Goal: Task Accomplishment & Management: Complete application form

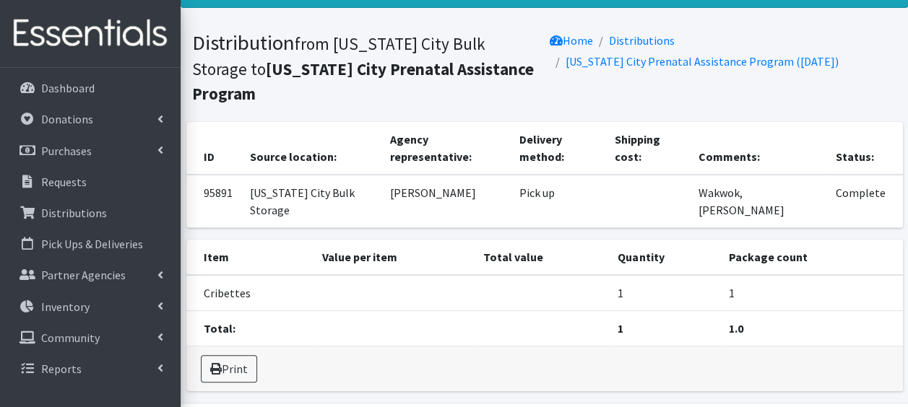
scroll to position [92, 0]
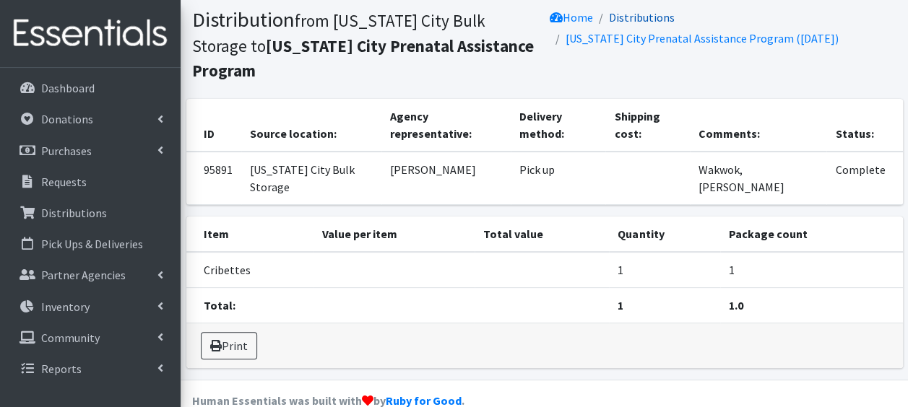
click at [652, 15] on link "Distributions" at bounding box center [642, 17] width 66 height 14
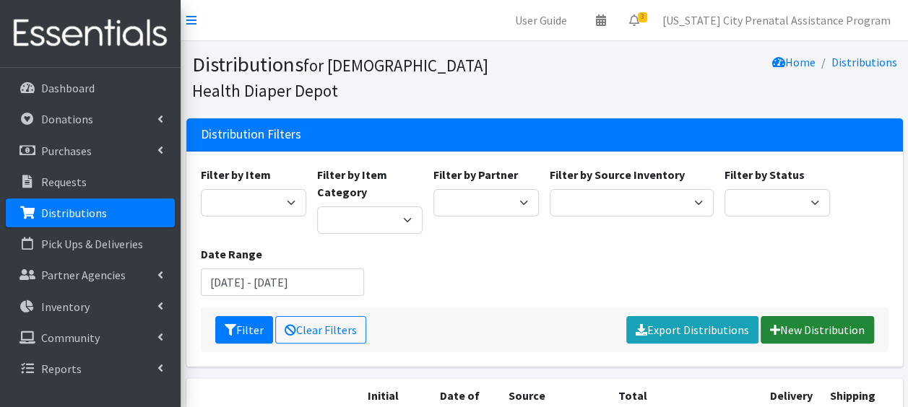
click at [820, 331] on link "New Distribution" at bounding box center [816, 329] width 113 height 27
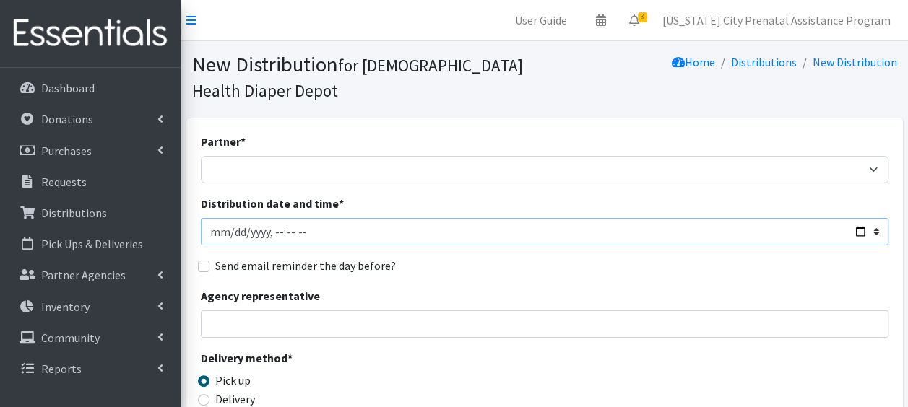
click at [214, 231] on input "Distribution date and time *" at bounding box center [544, 231] width 687 height 27
type input "2025-08-20T23:59"
click at [243, 320] on input "Agency representative" at bounding box center [544, 323] width 687 height 27
type input "[PERSON_NAME]"
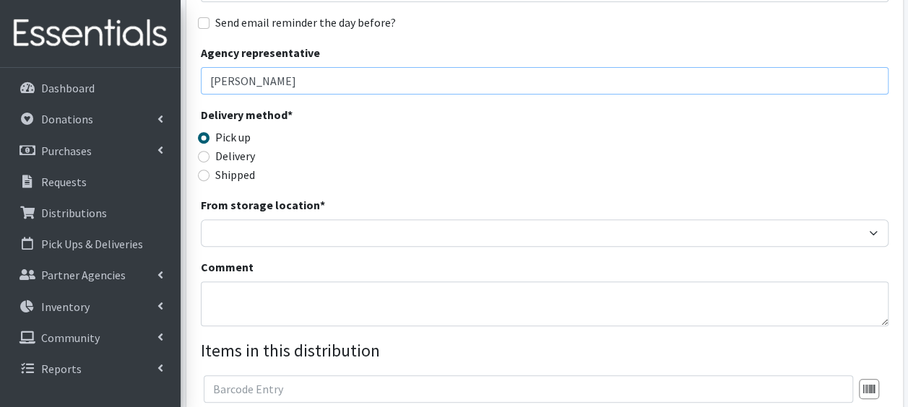
scroll to position [260, 0]
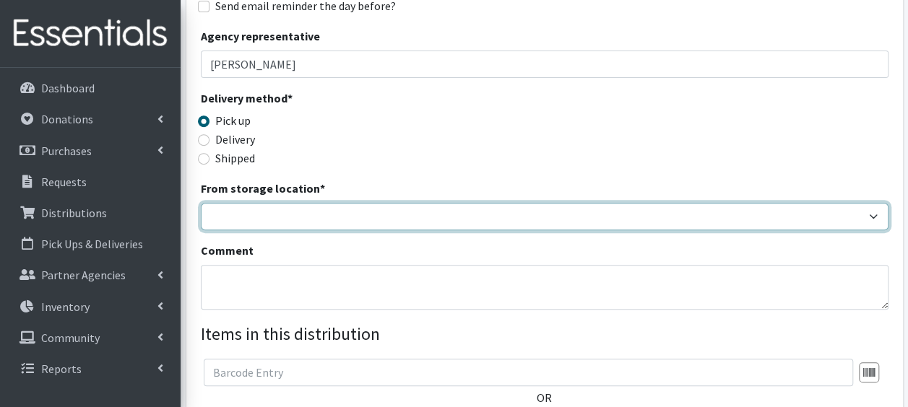
click at [240, 220] on select "Crown Point Bulk Storage Crown Point Prenatal Assistance Program Grant Car Seat…" at bounding box center [544, 216] width 687 height 27
select select "441"
click at [201, 203] on select "Crown Point Bulk Storage Crown Point Prenatal Assistance Program Grant Car Seat…" at bounding box center [544, 216] width 687 height 27
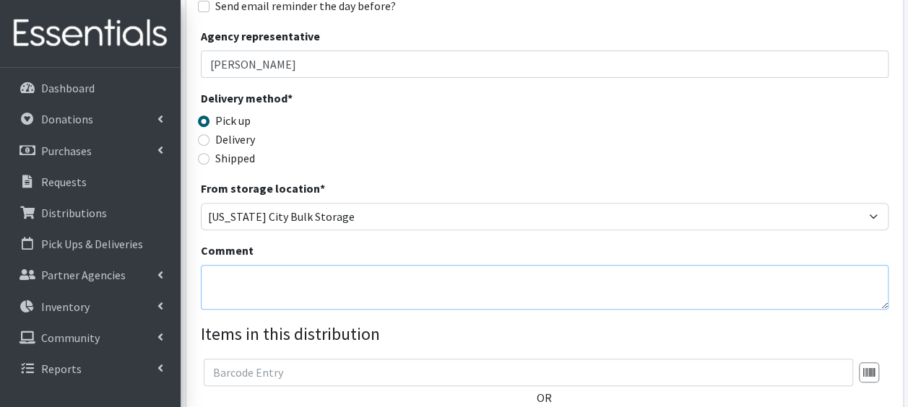
click at [251, 274] on textarea "Comment" at bounding box center [544, 287] width 687 height 45
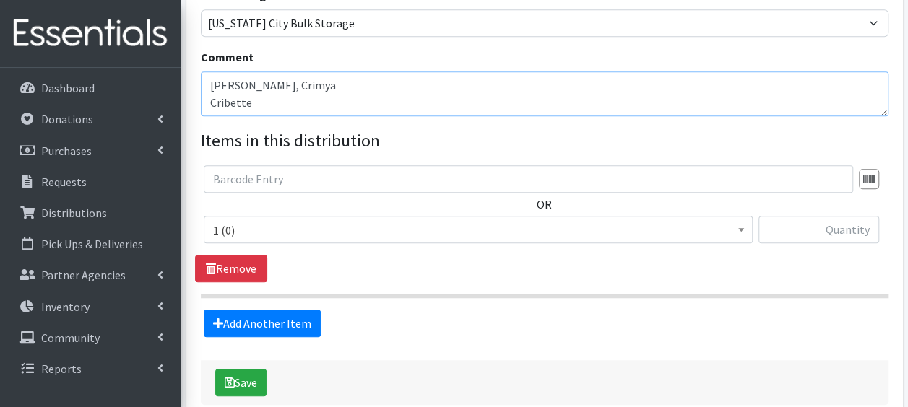
scroll to position [472, 0]
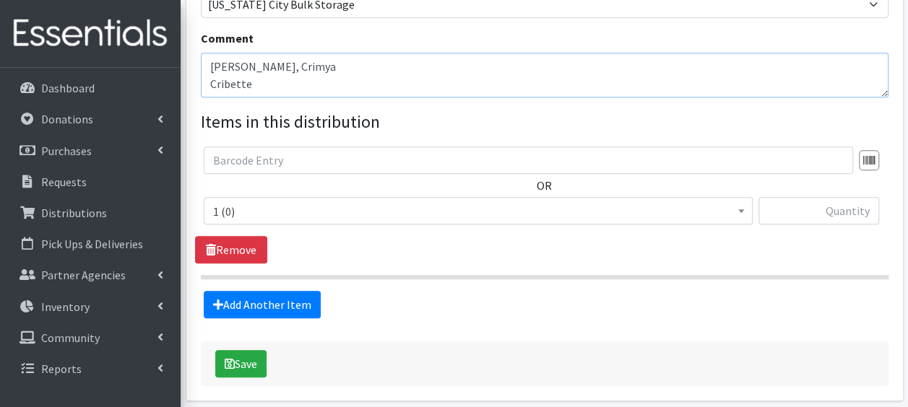
type textarea "[PERSON_NAME], Crimya Cribette"
click at [493, 207] on span "1 (0)" at bounding box center [478, 211] width 530 height 20
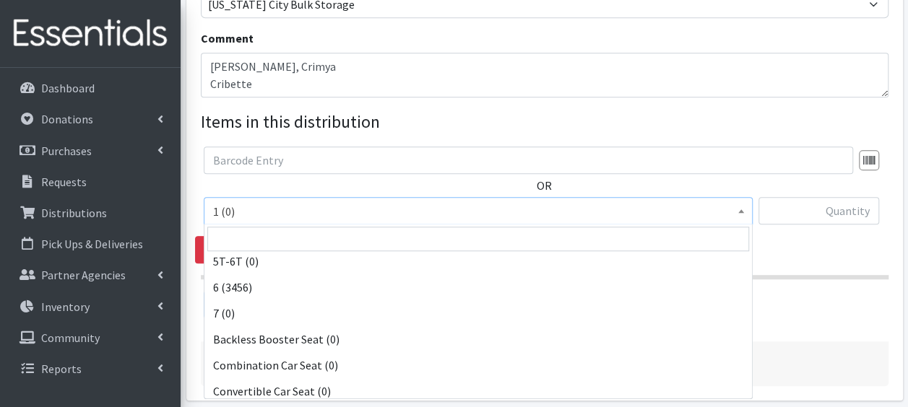
scroll to position [260, 0]
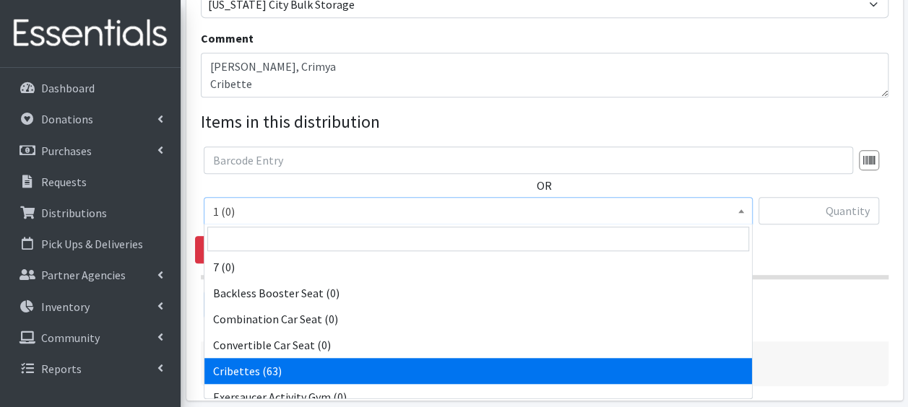
select select "14362"
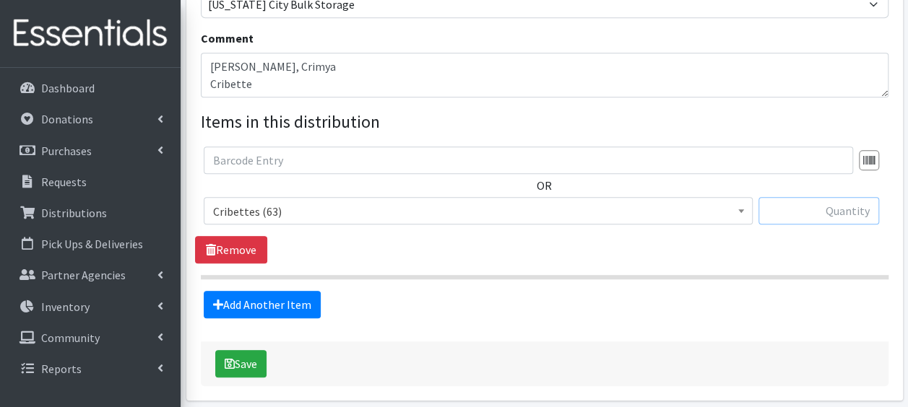
click at [840, 215] on input "text" at bounding box center [818, 210] width 121 height 27
type input "1"
click at [244, 364] on button "Save" at bounding box center [240, 363] width 51 height 27
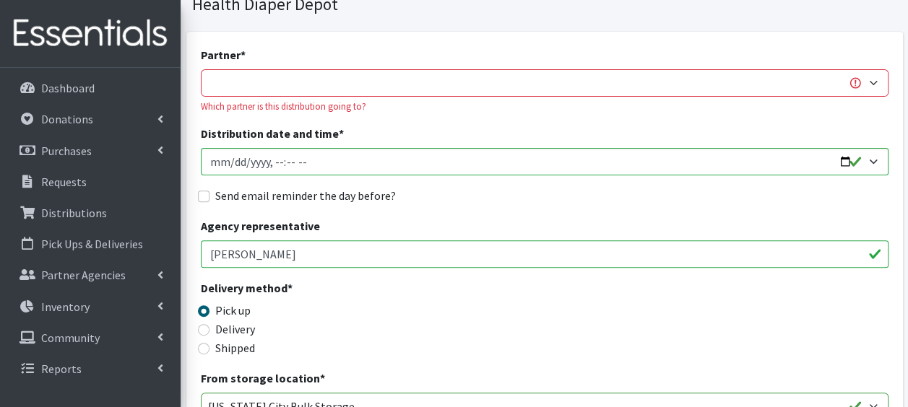
scroll to position [0, 0]
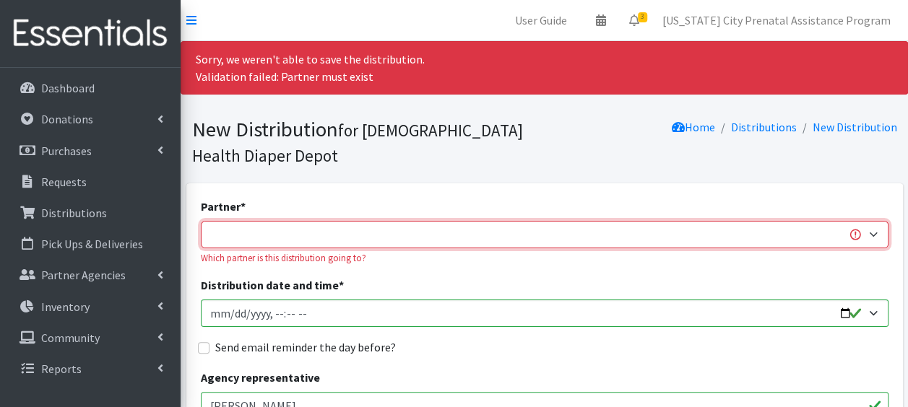
click at [354, 231] on select "ANEW Minitries Crown Point Prenatal Assistance [PERSON_NAME] Prenatal Assistanc…" at bounding box center [544, 234] width 687 height 27
select select "2547"
click at [201, 221] on select "ANEW Minitries Crown Point Prenatal Assistance [PERSON_NAME] Prenatal Assistanc…" at bounding box center [544, 234] width 687 height 27
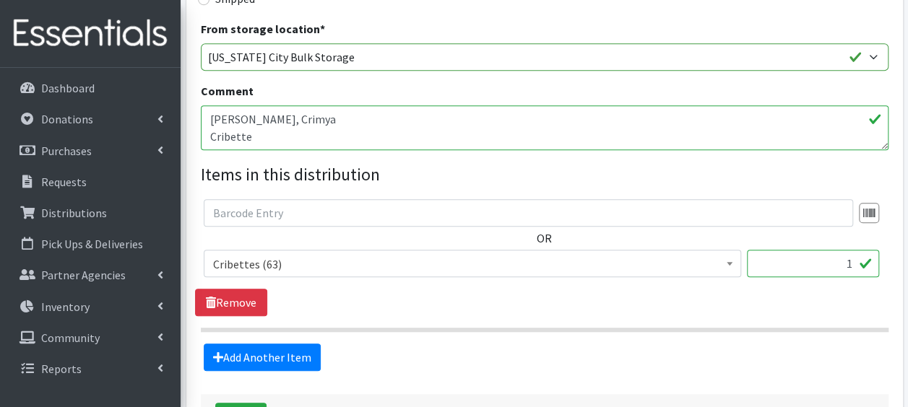
scroll to position [508, 0]
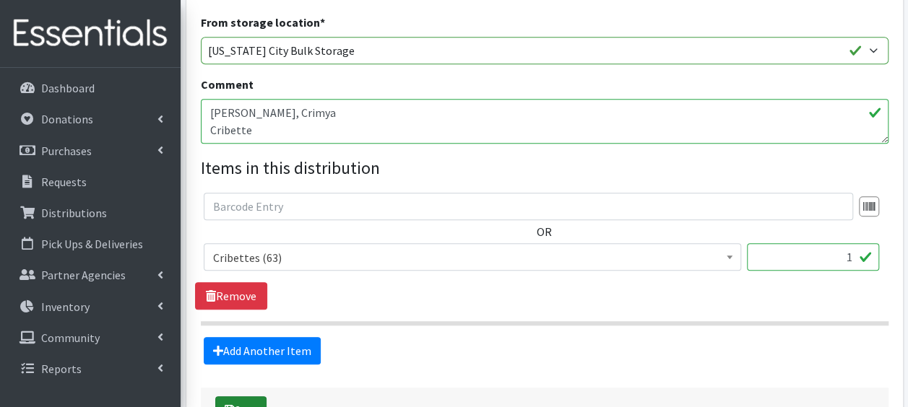
click at [243, 398] on button "Save" at bounding box center [240, 409] width 51 height 27
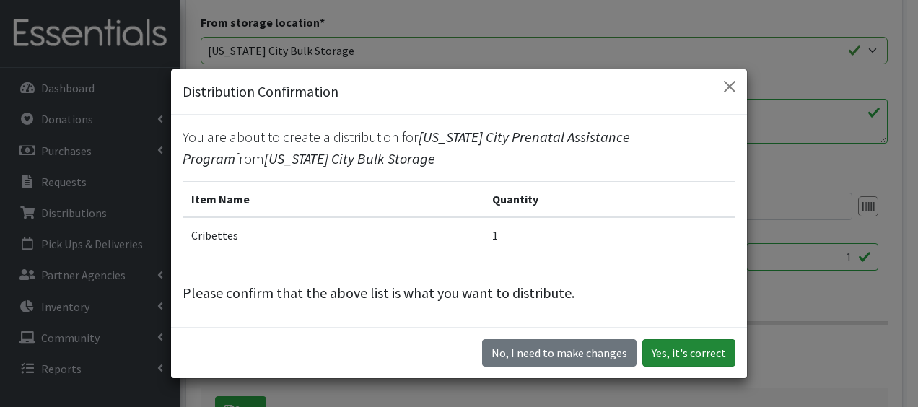
click at [683, 349] on button "Yes, it's correct" at bounding box center [689, 352] width 93 height 27
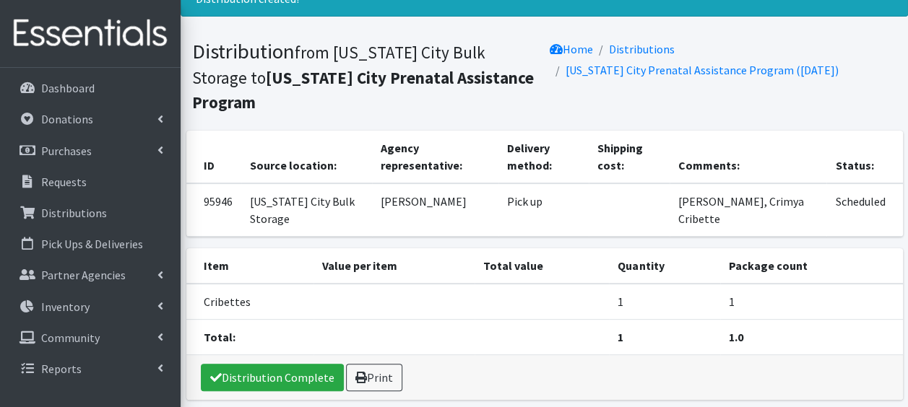
scroll to position [92, 0]
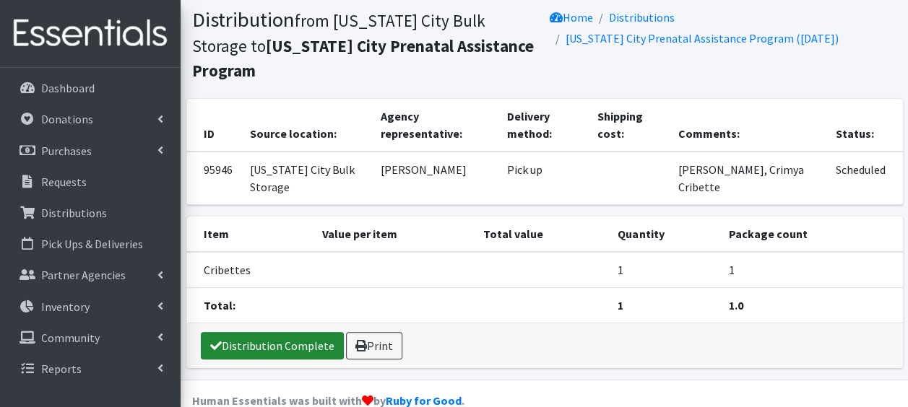
click at [236, 332] on link "Distribution Complete" at bounding box center [272, 345] width 143 height 27
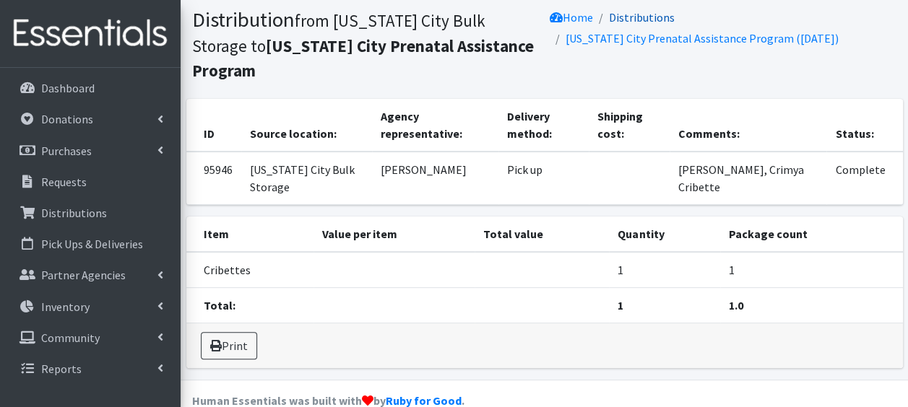
click at [648, 16] on link "Distributions" at bounding box center [642, 17] width 66 height 14
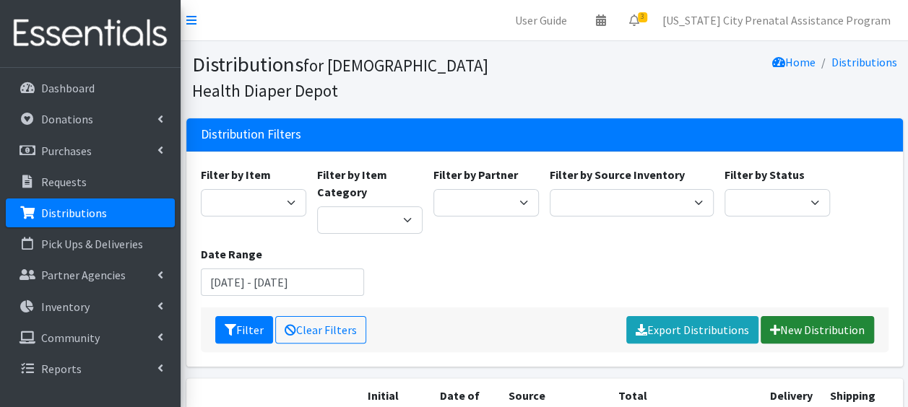
click at [833, 329] on link "New Distribution" at bounding box center [816, 329] width 113 height 27
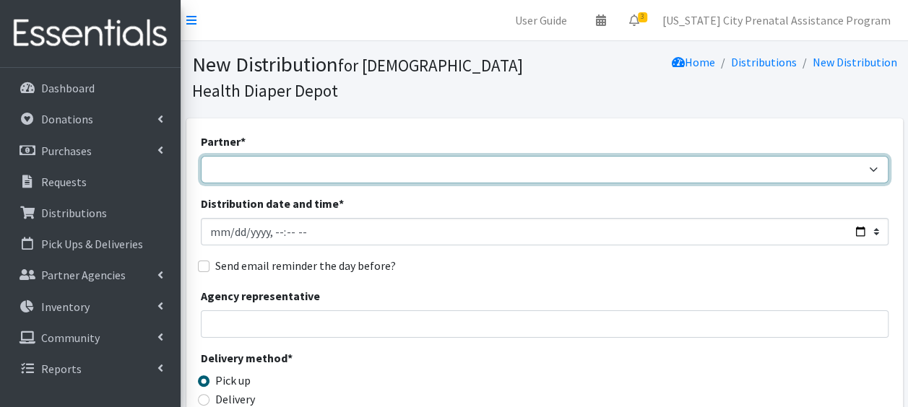
click at [235, 163] on select "ANEW Minitries Crown Point Prenatal Assistance [PERSON_NAME] Prenatal Assistanc…" at bounding box center [544, 169] width 687 height 27
select select "2547"
click at [201, 156] on select "ANEW Minitries Crown Point Prenatal Assistance Hammond Prenatal Assistance Prog…" at bounding box center [544, 169] width 687 height 27
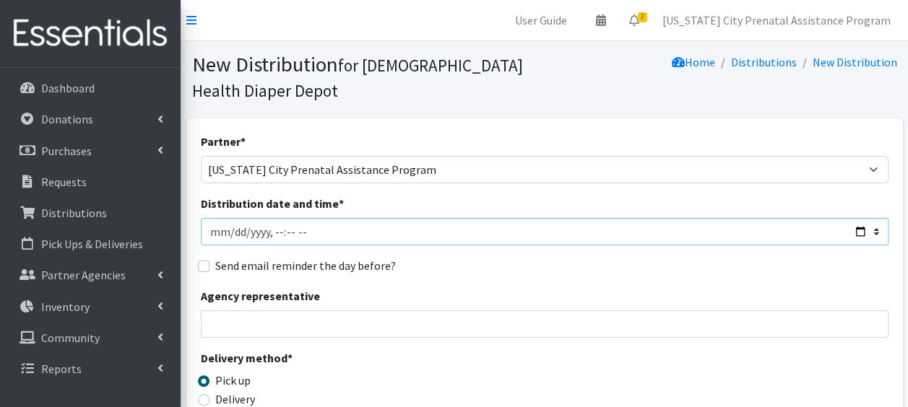
click at [217, 234] on input "Distribution date and time *" at bounding box center [544, 231] width 687 height 27
type input "2025-08-21T23:59"
click at [243, 327] on input "Agency representative" at bounding box center [544, 323] width 687 height 27
type input "[PERSON_NAME]"
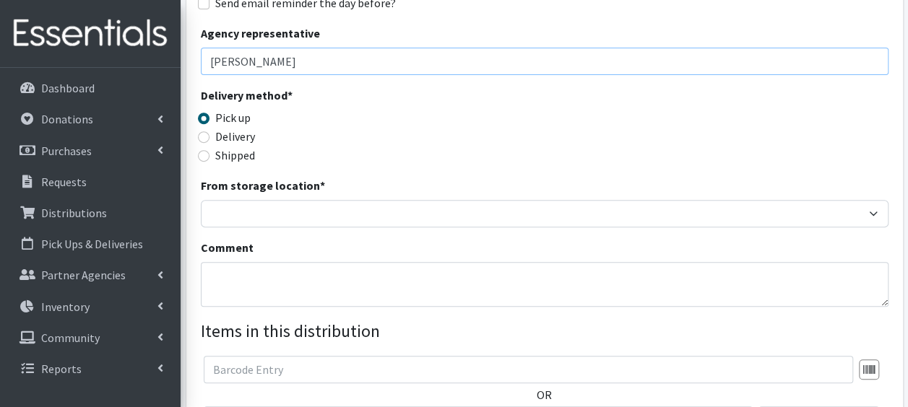
scroll to position [283, 0]
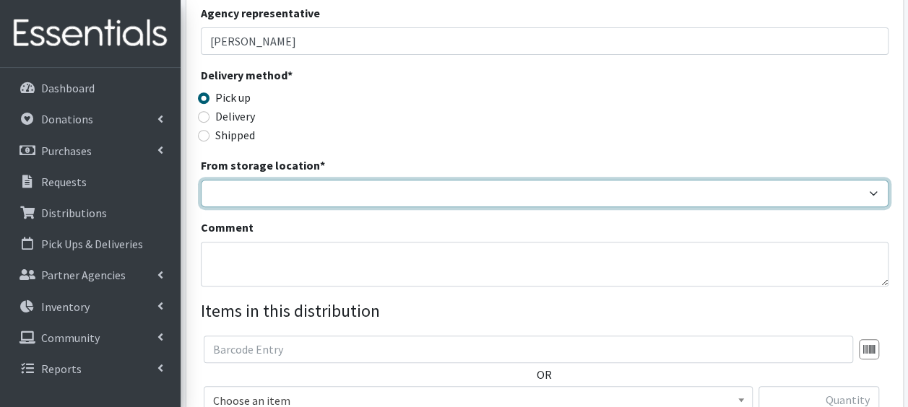
click at [365, 191] on select "Crown Point Bulk Storage Crown Point Prenatal Assistance Program Grant Car Seat…" at bounding box center [544, 193] width 687 height 27
select select "263"
click at [201, 180] on select "Crown Point Bulk Storage Crown Point Prenatal Assistance Program Grant Car Seat…" at bounding box center [544, 193] width 687 height 27
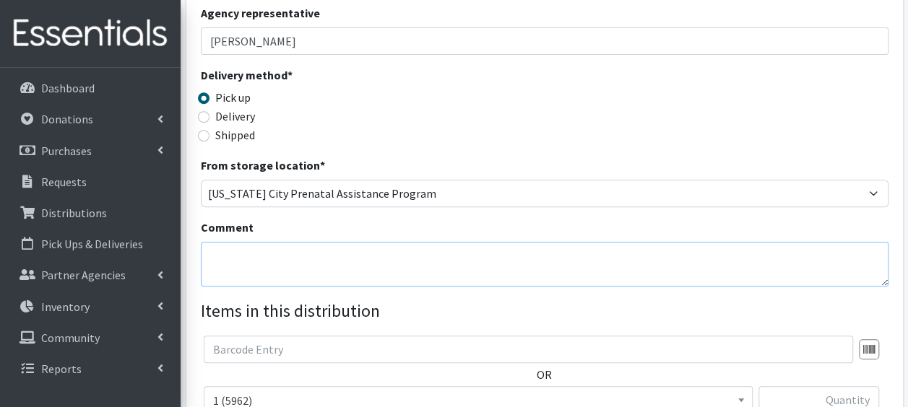
click at [248, 262] on textarea "Comment" at bounding box center [544, 264] width 687 height 45
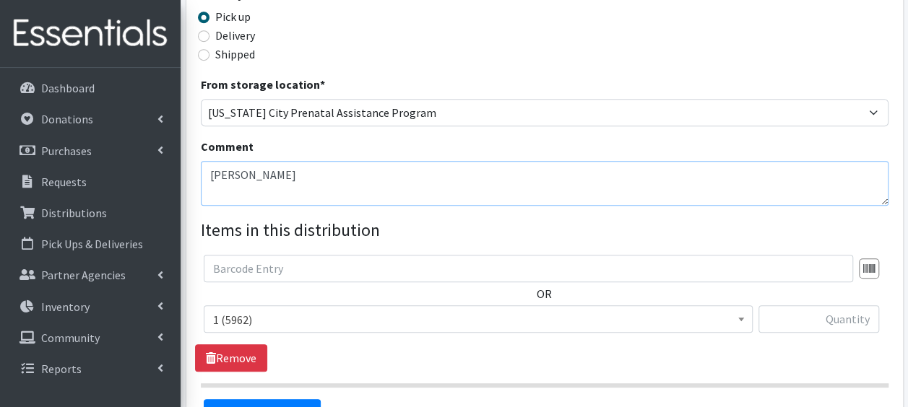
scroll to position [365, 0]
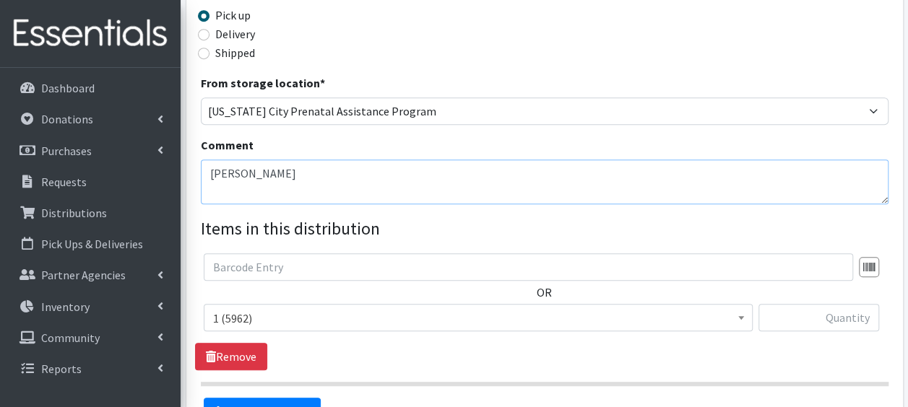
type textarea "Cox, Mira Cribette"
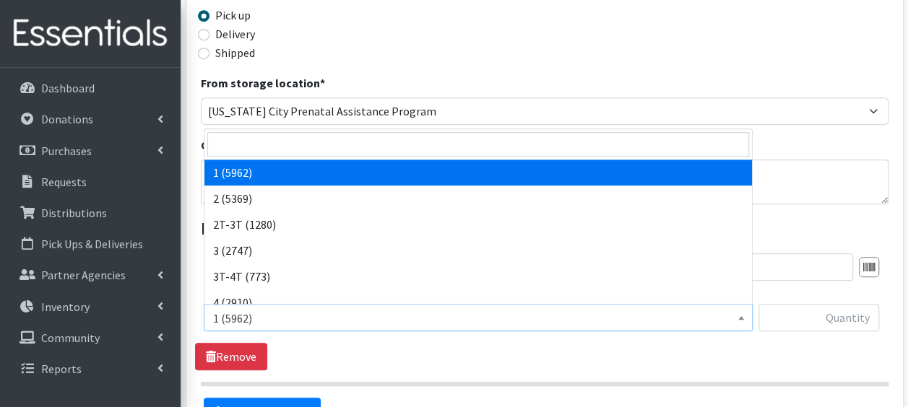
click at [731, 315] on span "1 (5962)" at bounding box center [478, 318] width 530 height 20
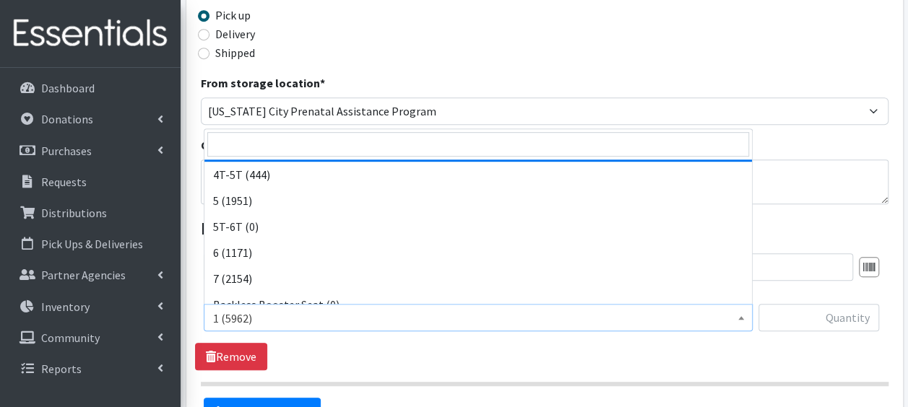
scroll to position [279, 0]
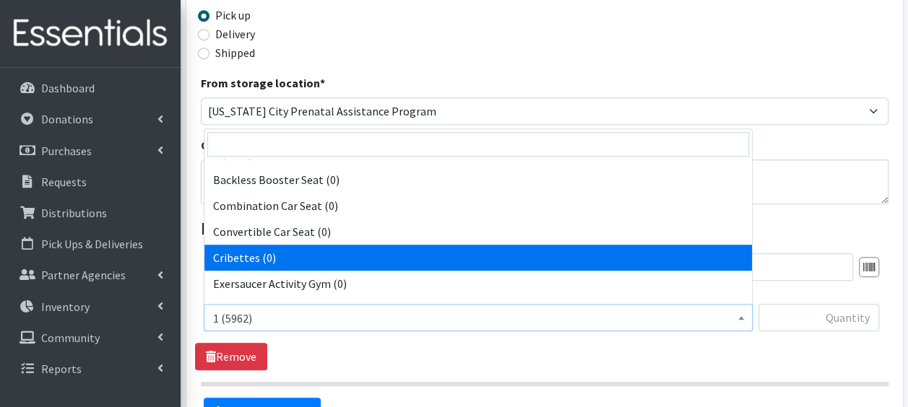
select select "14362"
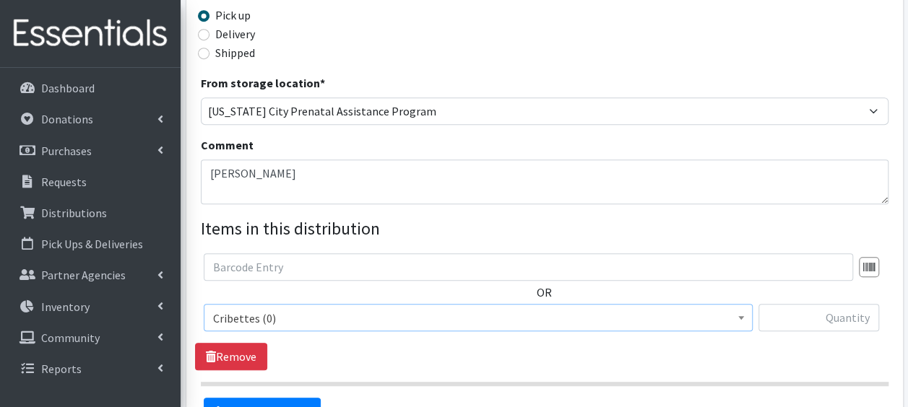
click at [734, 317] on span at bounding box center [741, 316] width 14 height 22
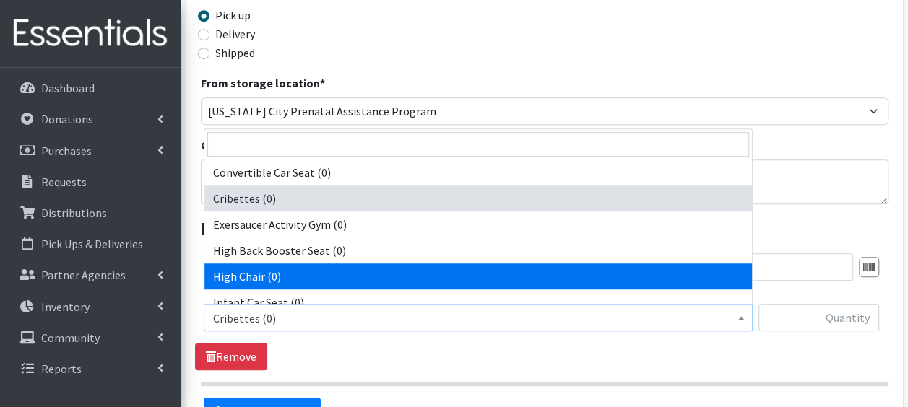
scroll to position [367, 0]
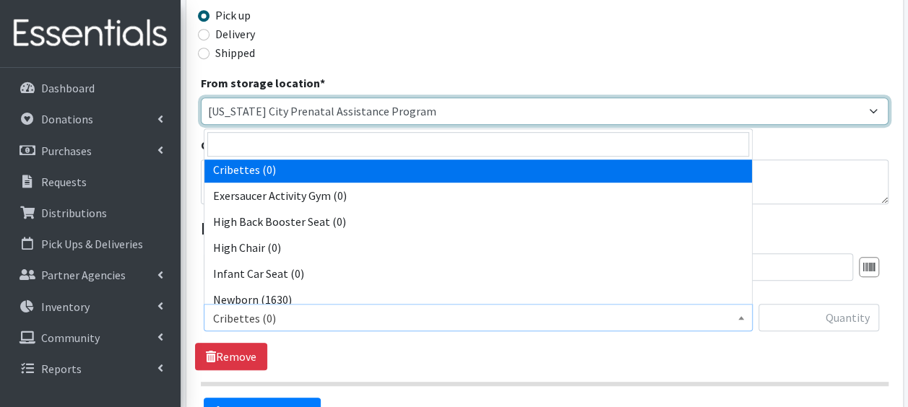
click at [874, 107] on select "Crown Point Bulk Storage Crown Point Prenatal Assistance Program Grant Car Seat…" at bounding box center [544, 110] width 687 height 27
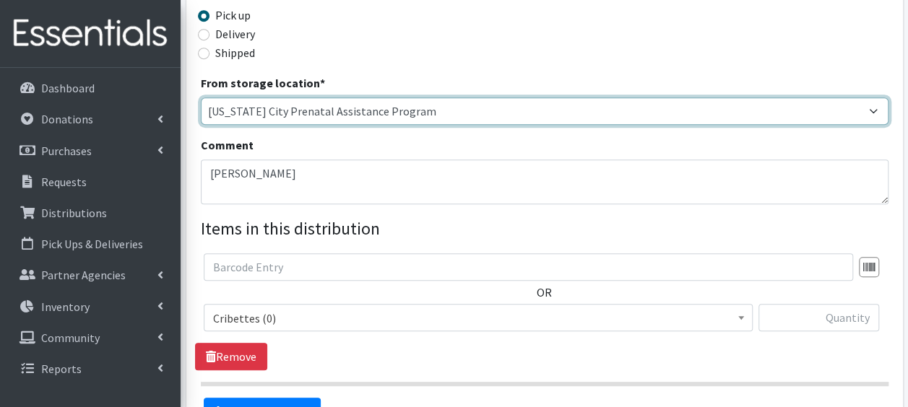
click at [866, 108] on select "Crown Point Bulk Storage Crown Point Prenatal Assistance Program Grant Car Seat…" at bounding box center [544, 110] width 687 height 27
click at [879, 116] on select "Crown Point Bulk Storage Crown Point Prenatal Assistance Program Grant Car Seat…" at bounding box center [544, 110] width 687 height 27
select select "441"
click at [201, 97] on select "Crown Point Bulk Storage Crown Point Prenatal Assistance Program Grant Car Seat…" at bounding box center [544, 110] width 687 height 27
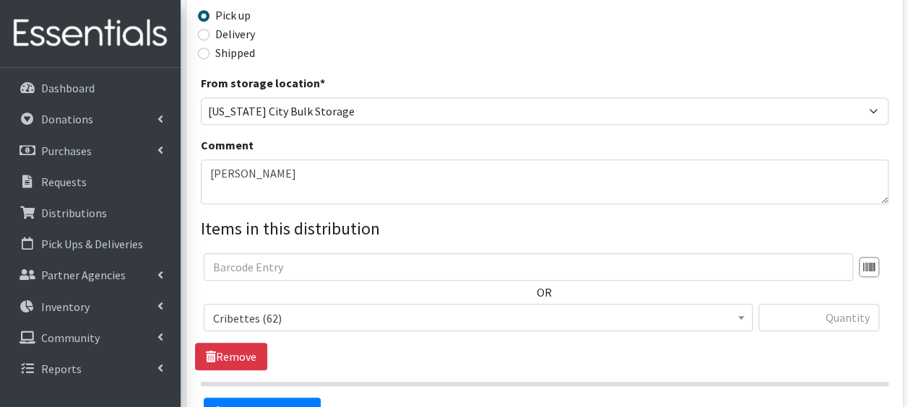
click at [736, 321] on span at bounding box center [741, 316] width 14 height 22
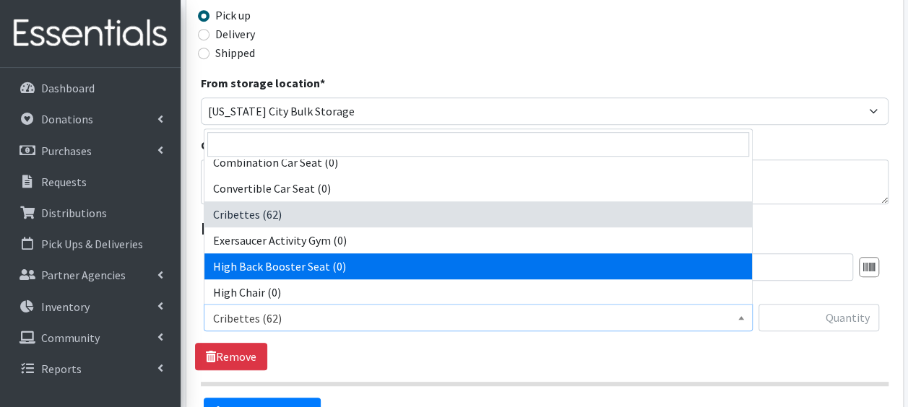
scroll to position [301, 0]
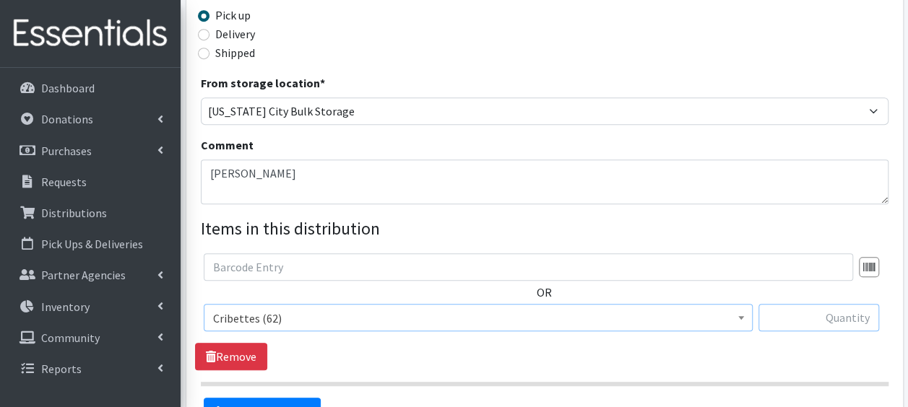
click at [835, 313] on input "text" at bounding box center [818, 317] width 121 height 27
type input "1"
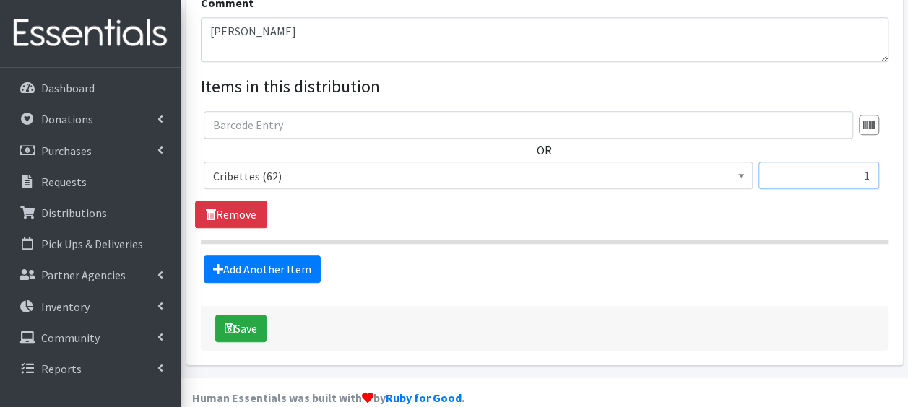
scroll to position [508, 0]
click at [234, 326] on button "Save" at bounding box center [240, 327] width 51 height 27
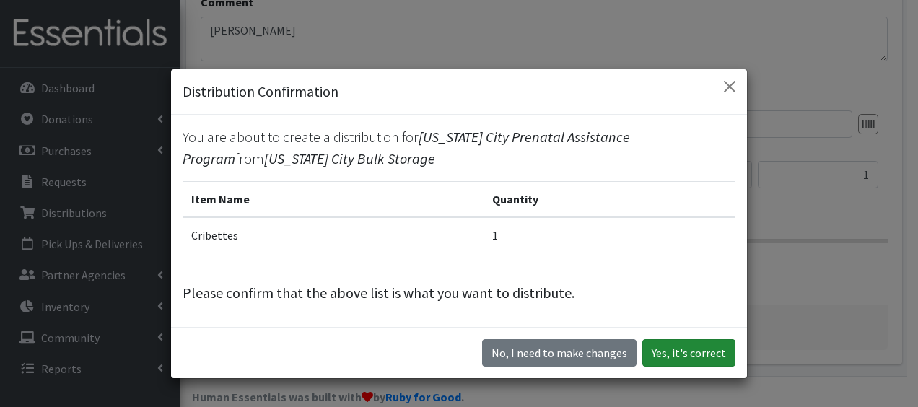
click at [679, 347] on button "Yes, it's correct" at bounding box center [689, 352] width 93 height 27
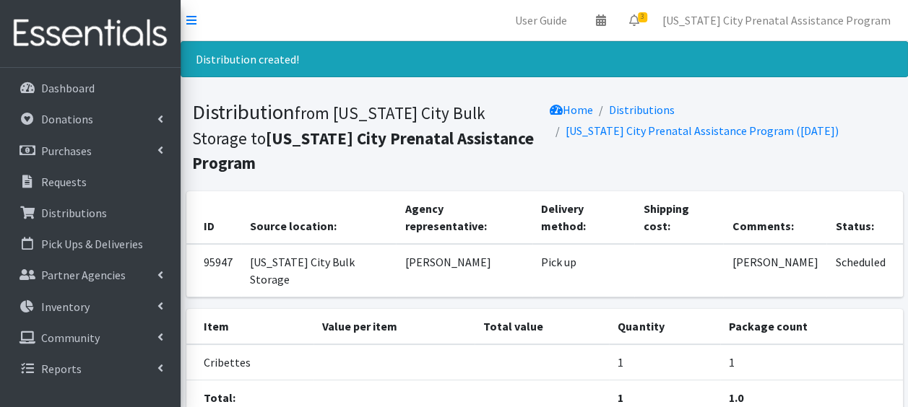
click at [654, 110] on link "Distributions" at bounding box center [642, 110] width 66 height 14
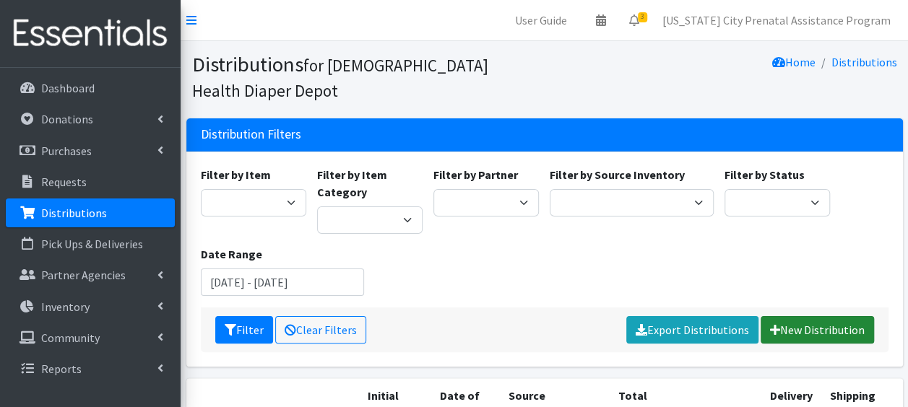
click at [809, 326] on link "New Distribution" at bounding box center [816, 329] width 113 height 27
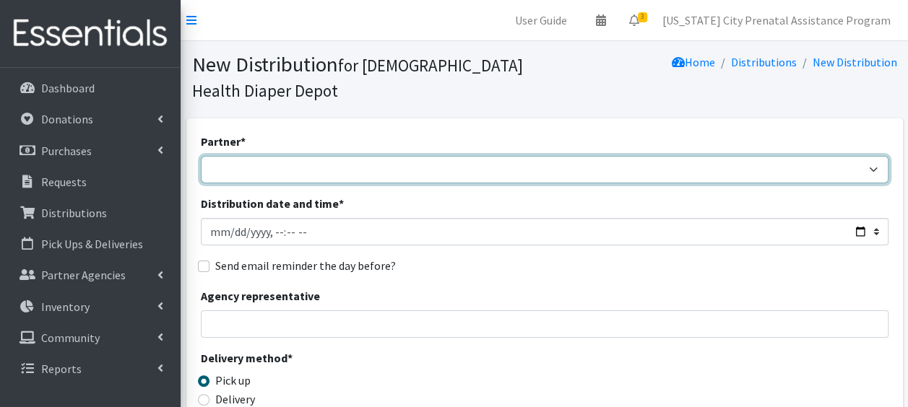
click at [224, 172] on select "ANEW Minitries Crown Point Prenatal Assistance [PERSON_NAME] Prenatal Assistanc…" at bounding box center [544, 169] width 687 height 27
select select "2547"
click at [201, 156] on select "ANEW Minitries Crown Point Prenatal Assistance Hammond Prenatal Assistance Prog…" at bounding box center [544, 169] width 687 height 27
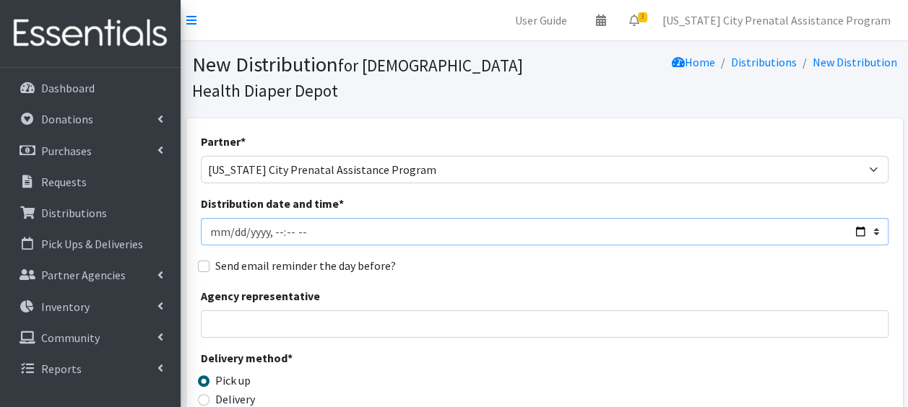
click at [211, 234] on input "Distribution date and time *" at bounding box center [544, 231] width 687 height 27
type input "2025-08-26T23:59"
click at [266, 323] on input "Agency representative" at bounding box center [544, 323] width 687 height 27
type input "Kallie Carter"
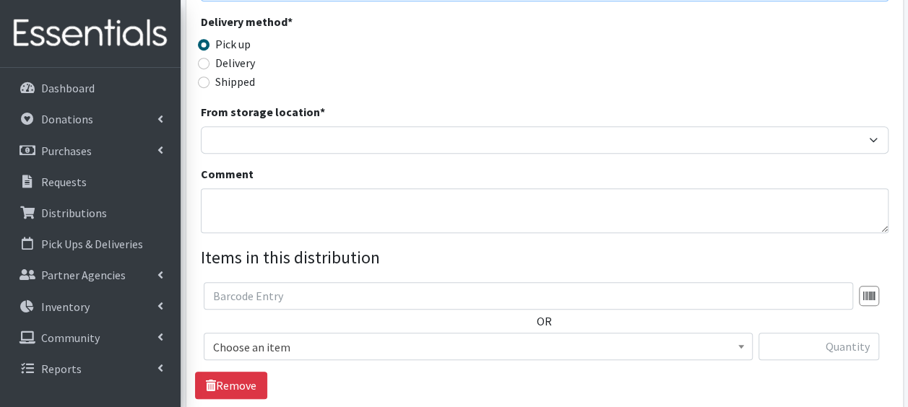
scroll to position [344, 0]
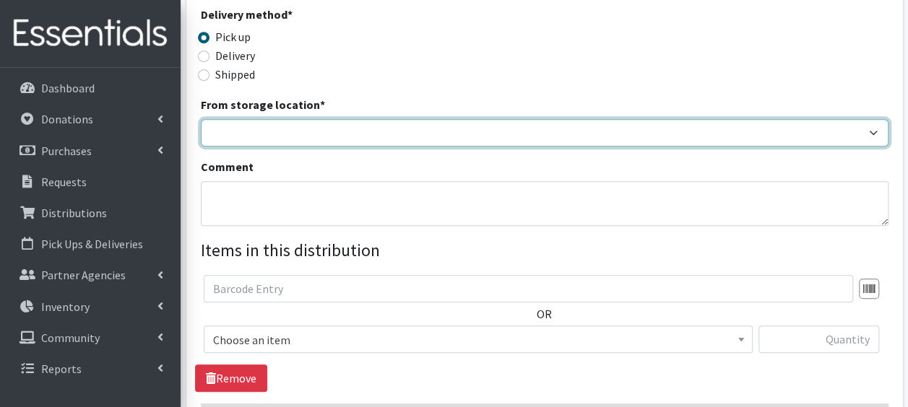
click at [303, 133] on select "Crown Point Bulk Storage Crown Point Prenatal Assistance Program Grant Car Seat…" at bounding box center [544, 132] width 687 height 27
select select "441"
click at [201, 119] on select "Crown Point Bulk Storage Crown Point Prenatal Assistance Program Grant Car Seat…" at bounding box center [544, 132] width 687 height 27
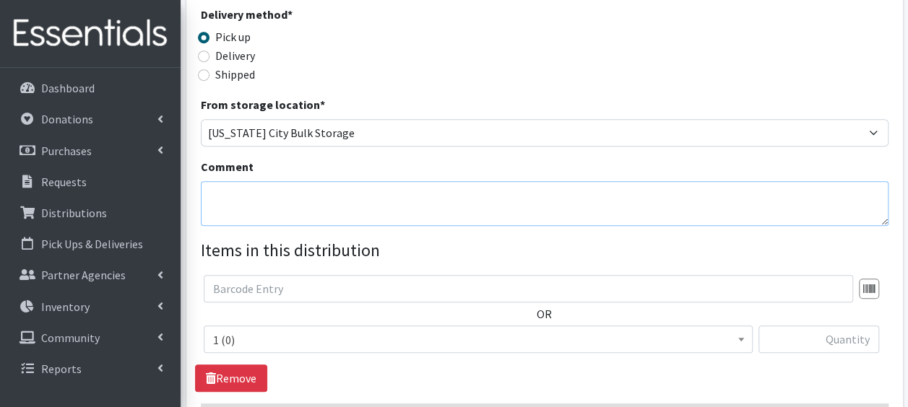
click at [272, 208] on textarea "Comment" at bounding box center [544, 203] width 687 height 45
type textarea "Cripe, Taylor Cribette"
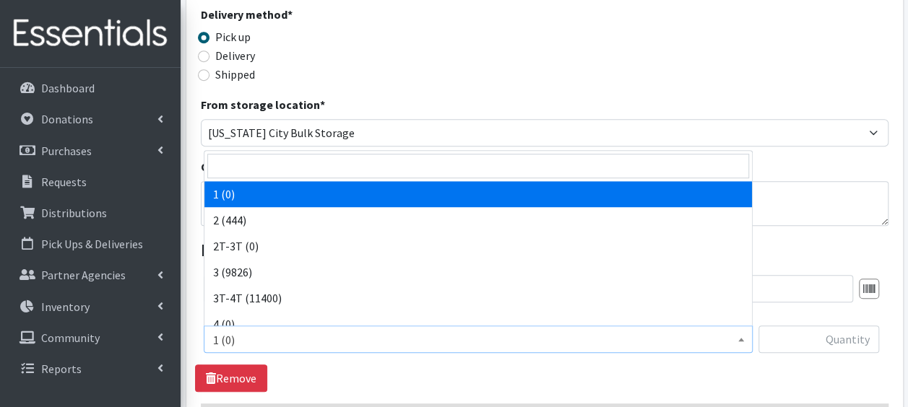
click at [742, 341] on span at bounding box center [741, 337] width 14 height 22
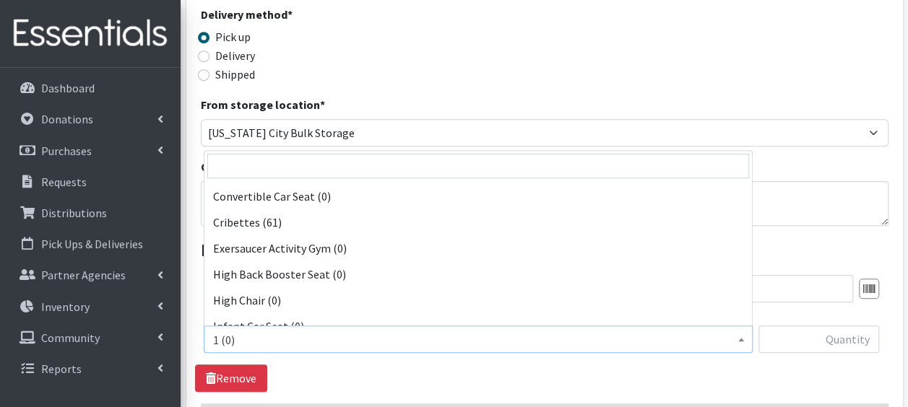
scroll to position [331, 0]
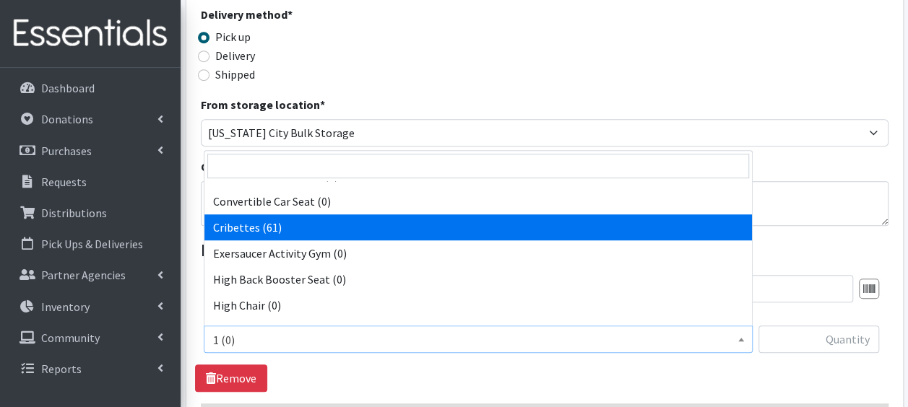
select select "14362"
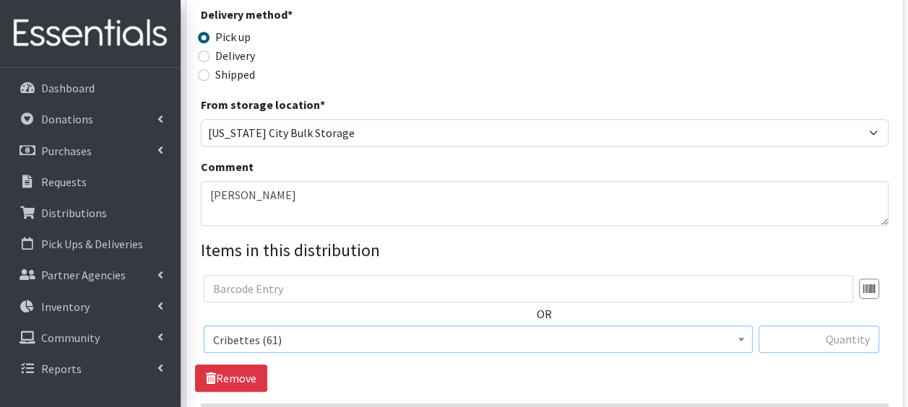
click at [820, 342] on input "text" at bounding box center [818, 339] width 121 height 27
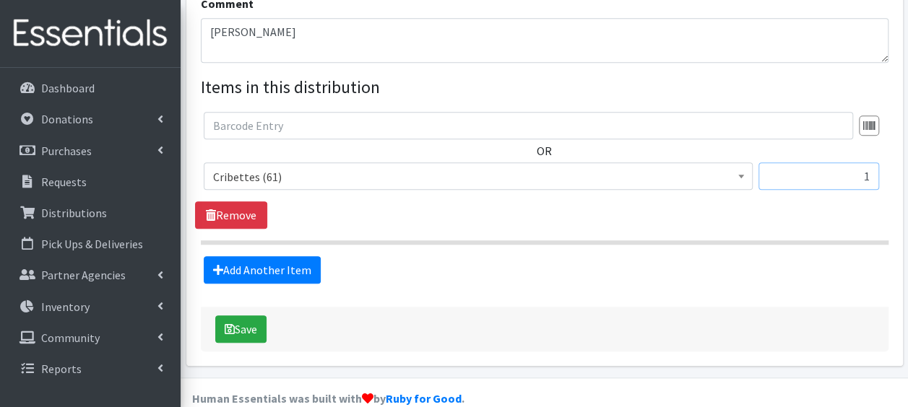
scroll to position [529, 0]
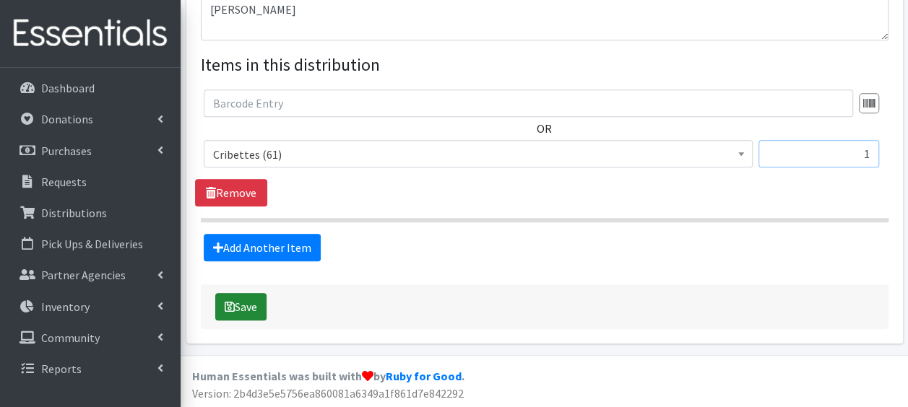
type input "1"
click at [237, 302] on button "Save" at bounding box center [240, 306] width 51 height 27
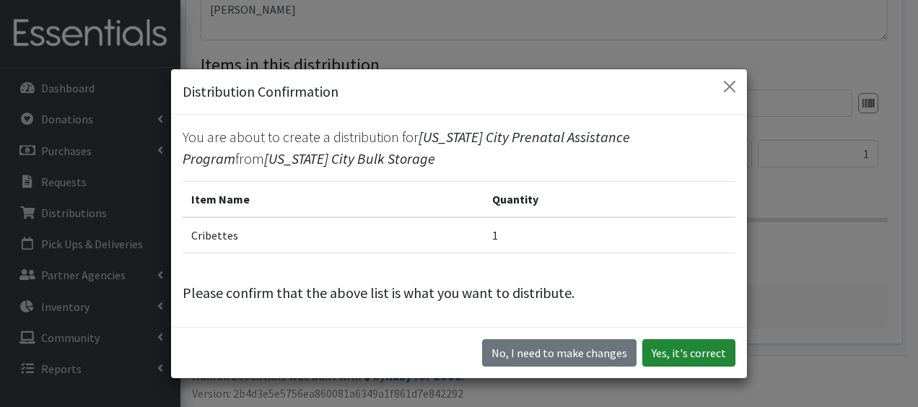
click at [673, 348] on button "Yes, it's correct" at bounding box center [689, 352] width 93 height 27
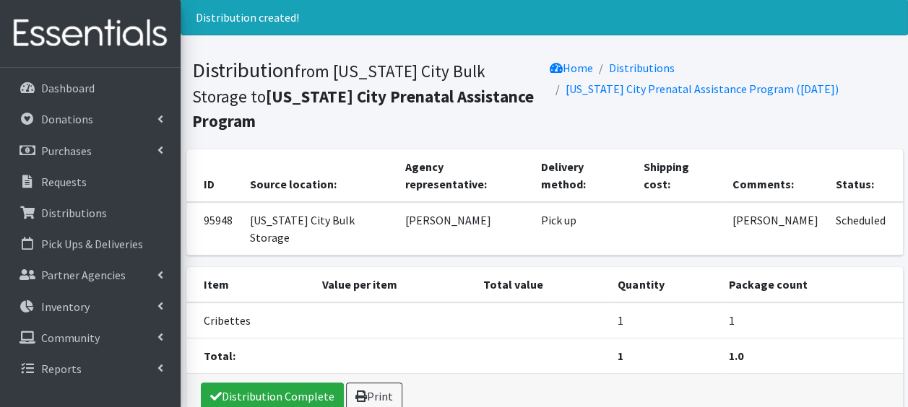
scroll to position [92, 0]
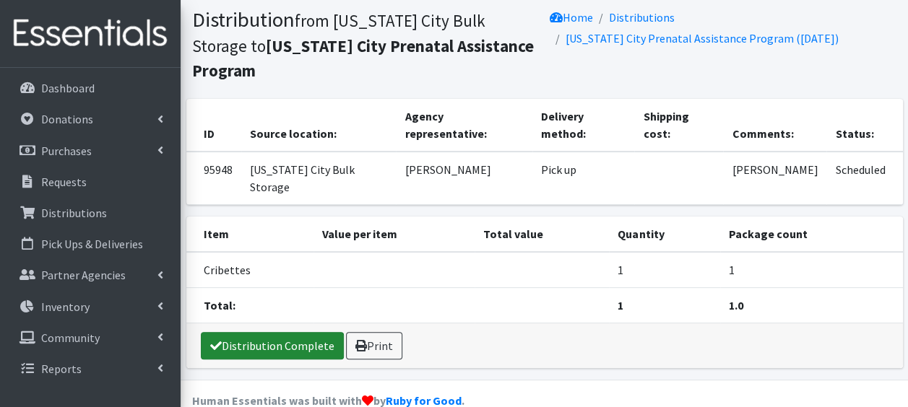
click at [243, 332] on link "Distribution Complete" at bounding box center [272, 345] width 143 height 27
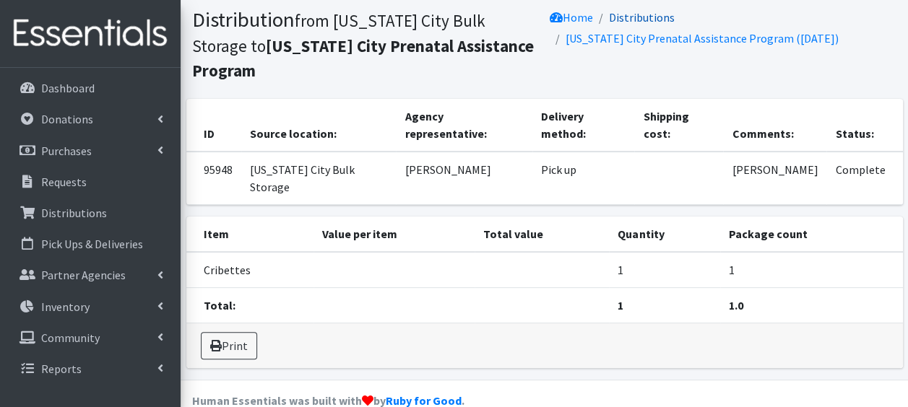
click at [642, 14] on link "Distributions" at bounding box center [642, 17] width 66 height 14
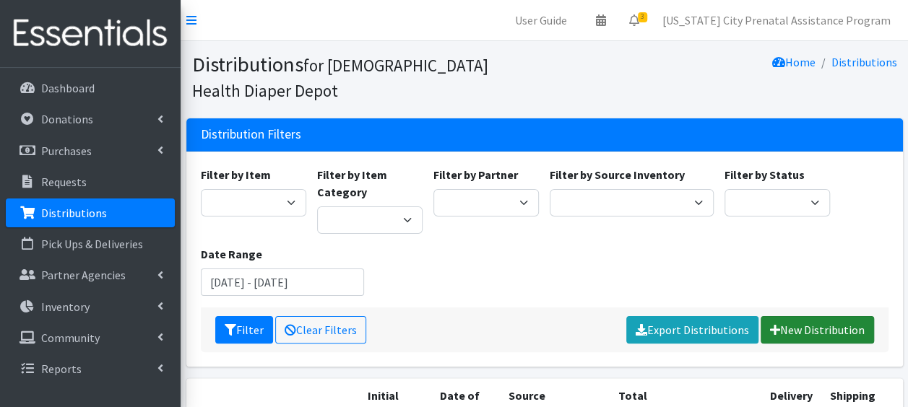
click at [819, 331] on link "New Distribution" at bounding box center [816, 329] width 113 height 27
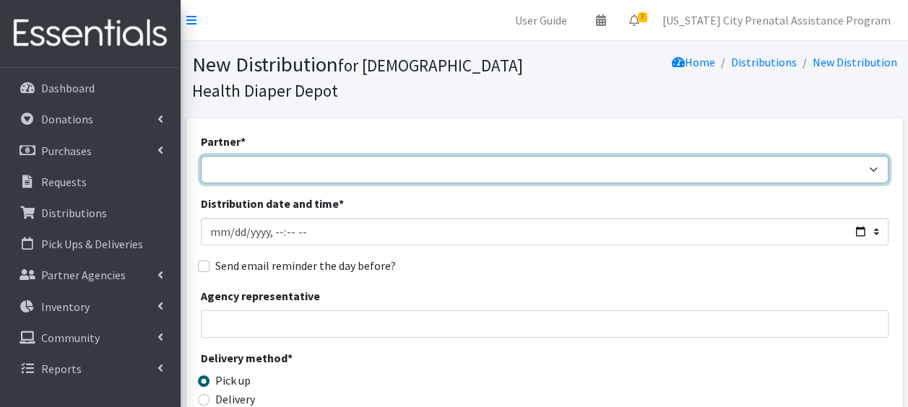
click at [212, 162] on select "ANEW Minitries Crown Point Prenatal Assistance [PERSON_NAME] Prenatal Assistanc…" at bounding box center [544, 169] width 687 height 27
select select "2547"
click at [201, 156] on select "ANEW Minitries Crown Point Prenatal Assistance [PERSON_NAME] Prenatal Assistanc…" at bounding box center [544, 169] width 687 height 27
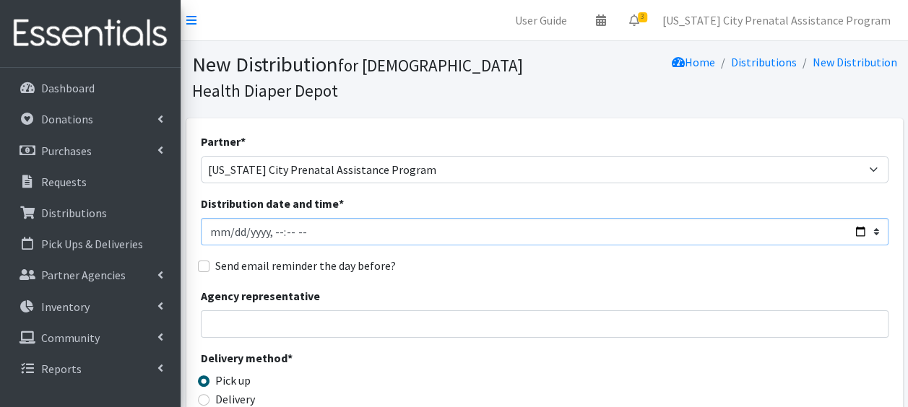
click at [216, 232] on input "Distribution date and time *" at bounding box center [544, 231] width 687 height 27
type input "[DATE]T23:59"
click at [232, 325] on input "Agency representative" at bounding box center [544, 323] width 687 height 27
type input "[PERSON_NAME]"
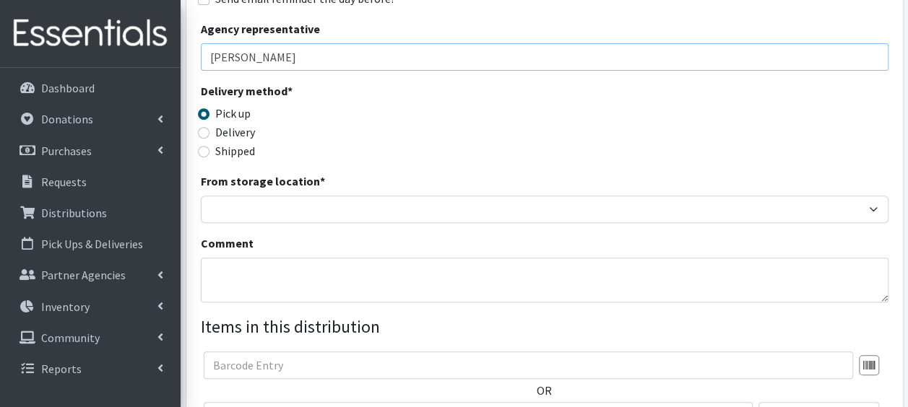
scroll to position [271, 0]
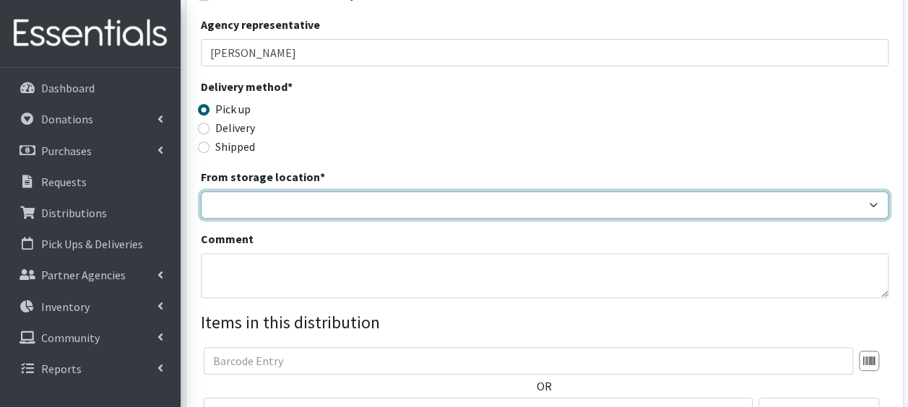
click at [274, 201] on select "Crown Point Bulk Storage Crown Point Prenatal Assistance Program Grant Car Seat…" at bounding box center [544, 204] width 687 height 27
select select "441"
click at [201, 191] on select "Crown Point Bulk Storage Crown Point Prenatal Assistance Program Grant Car Seat…" at bounding box center [544, 204] width 687 height 27
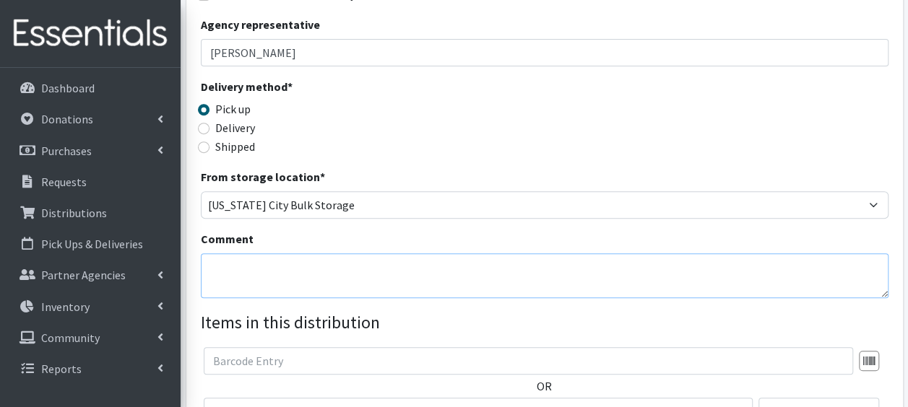
click at [271, 276] on textarea "Comment" at bounding box center [544, 275] width 687 height 45
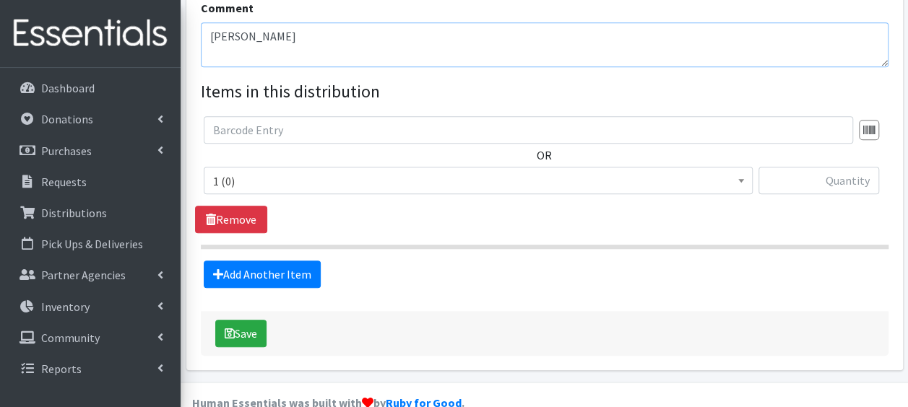
scroll to position [521, 0]
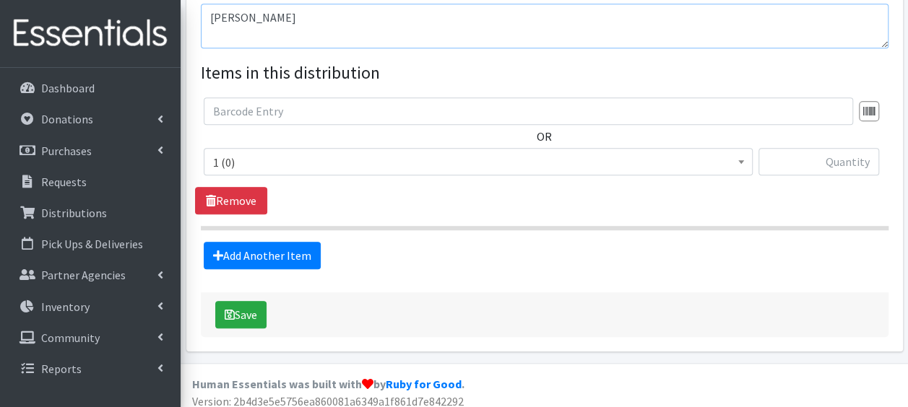
type textarea "[PERSON_NAME]"
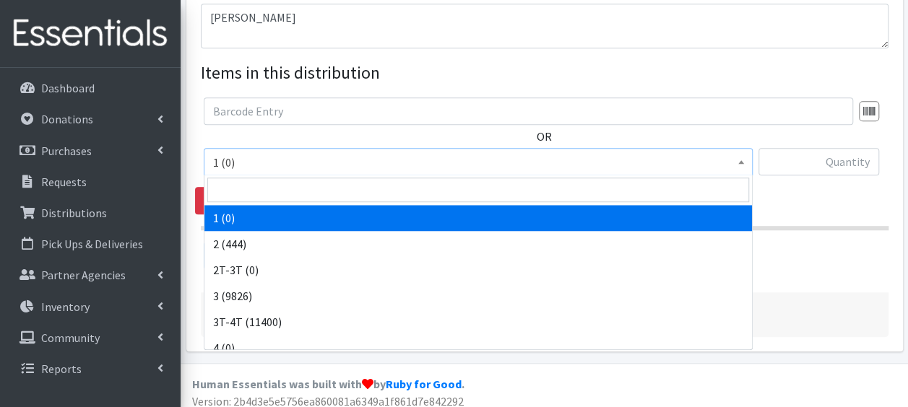
click at [742, 163] on span at bounding box center [741, 160] width 14 height 22
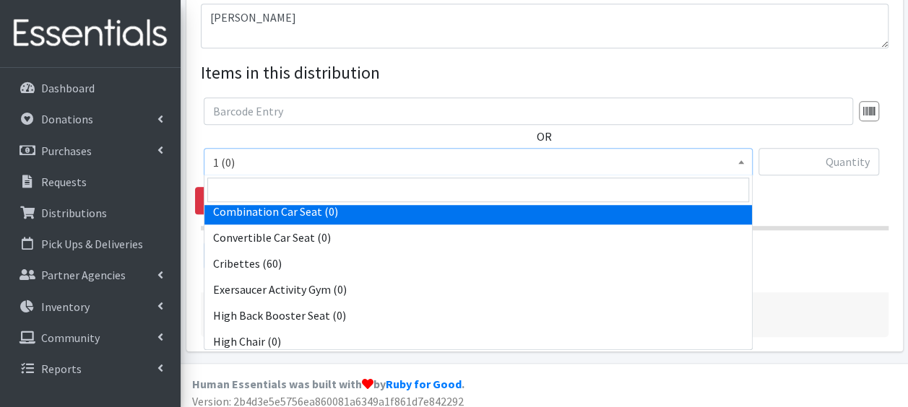
scroll to position [332, 0]
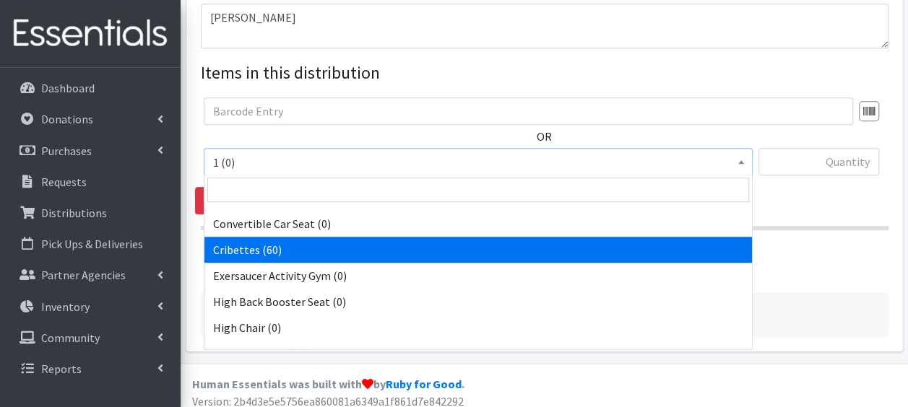
select select "14362"
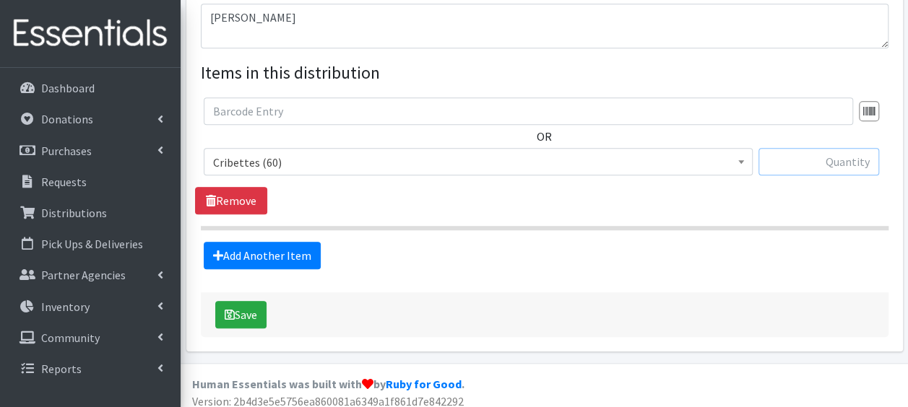
click at [861, 162] on input "text" at bounding box center [818, 161] width 121 height 27
type input "1"
click at [247, 311] on button "Save" at bounding box center [240, 314] width 51 height 27
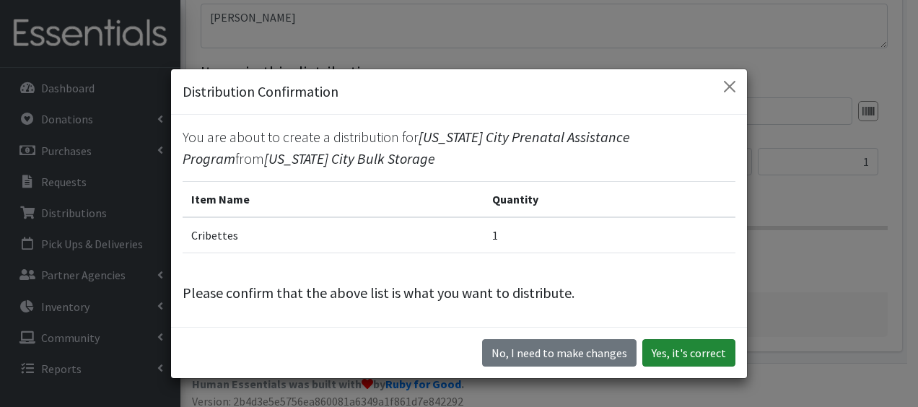
click at [715, 355] on button "Yes, it's correct" at bounding box center [689, 352] width 93 height 27
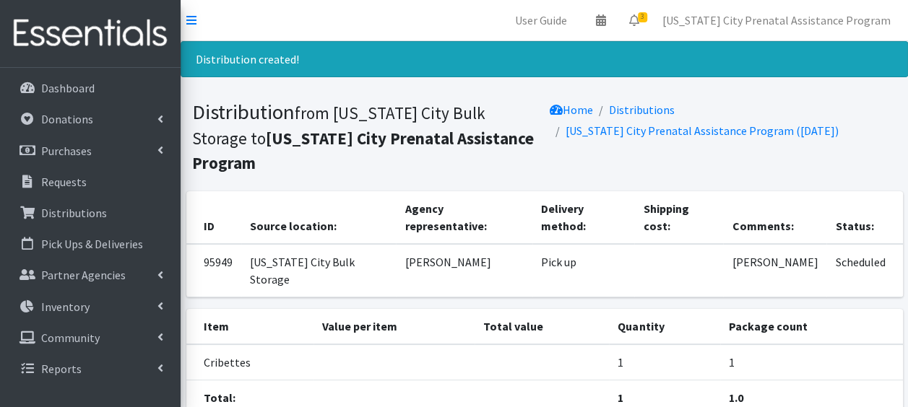
click at [646, 108] on link "Distributions" at bounding box center [642, 110] width 66 height 14
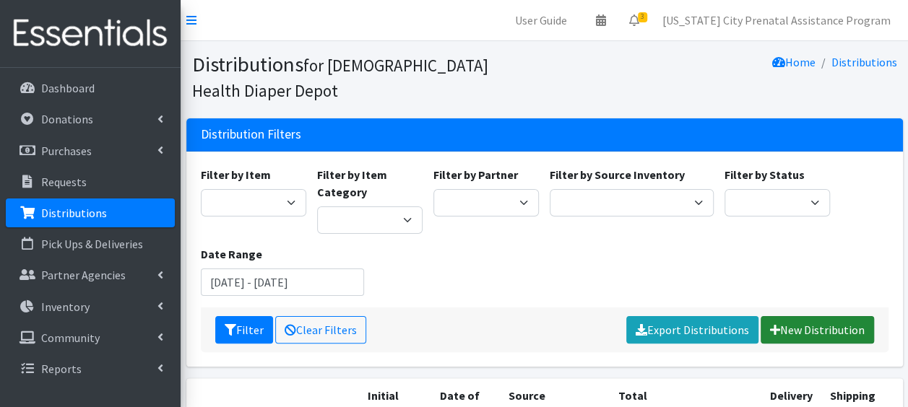
click at [819, 333] on link "New Distribution" at bounding box center [816, 329] width 113 height 27
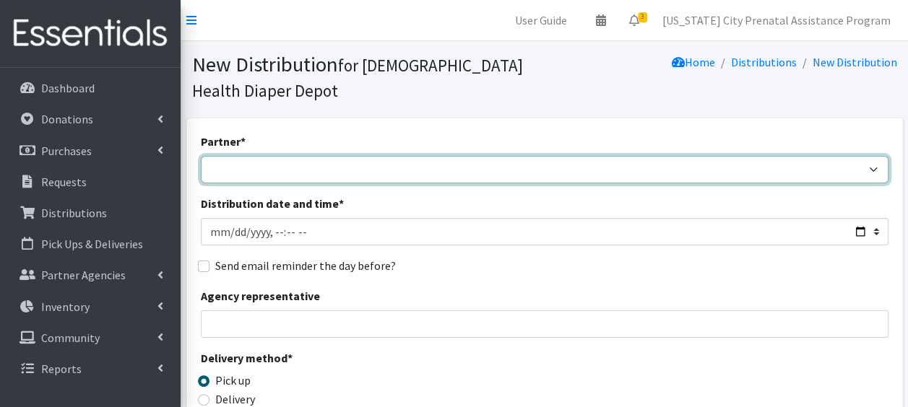
click at [230, 168] on select "ANEW Minitries Crown Point Prenatal Assistance [PERSON_NAME] Prenatal Assistanc…" at bounding box center [544, 169] width 687 height 27
select select "2547"
click at [201, 156] on select "ANEW Minitries Crown Point Prenatal Assistance [PERSON_NAME] Prenatal Assistanc…" at bounding box center [544, 169] width 687 height 27
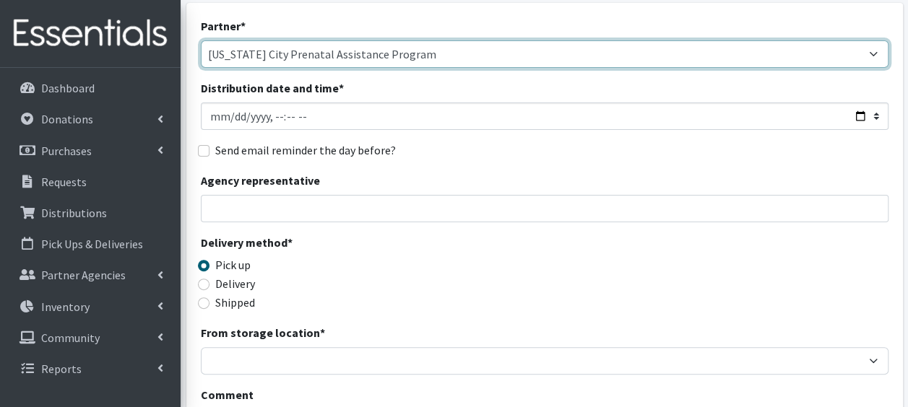
scroll to position [217, 0]
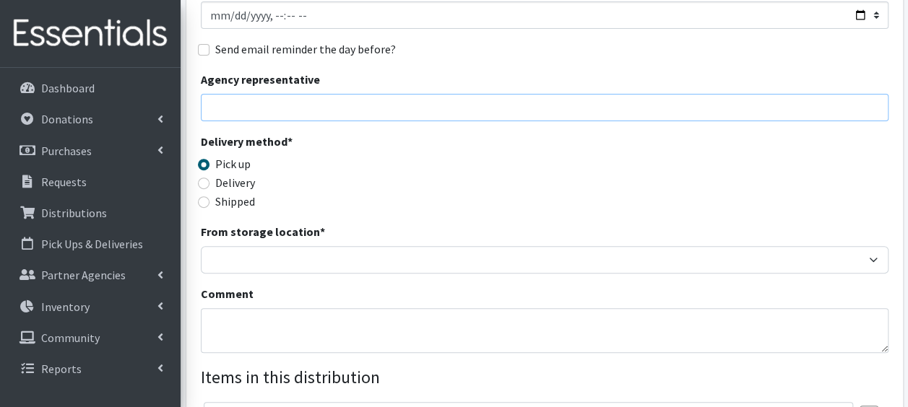
click at [245, 108] on input "Agency representative" at bounding box center [544, 107] width 687 height 27
type input "[PERSON_NAME]"
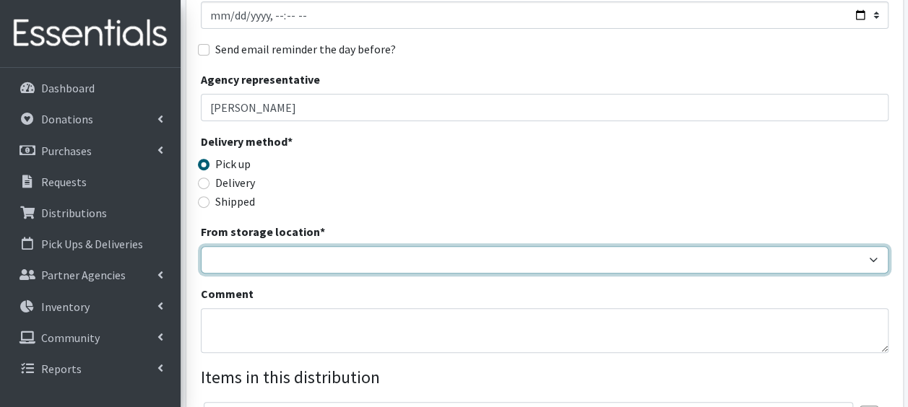
click at [261, 257] on select "Crown Point Bulk Storage Crown Point Prenatal Assistance Program Grant Car Seat…" at bounding box center [544, 259] width 687 height 27
select select "441"
click at [201, 246] on select "Crown Point Bulk Storage Crown Point Prenatal Assistance Program Grant Car Seat…" at bounding box center [544, 259] width 687 height 27
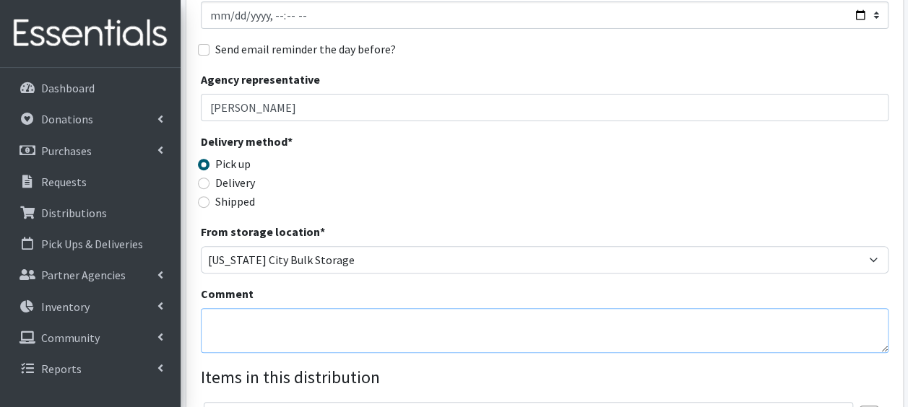
click at [286, 329] on textarea "Comment" at bounding box center [544, 330] width 687 height 45
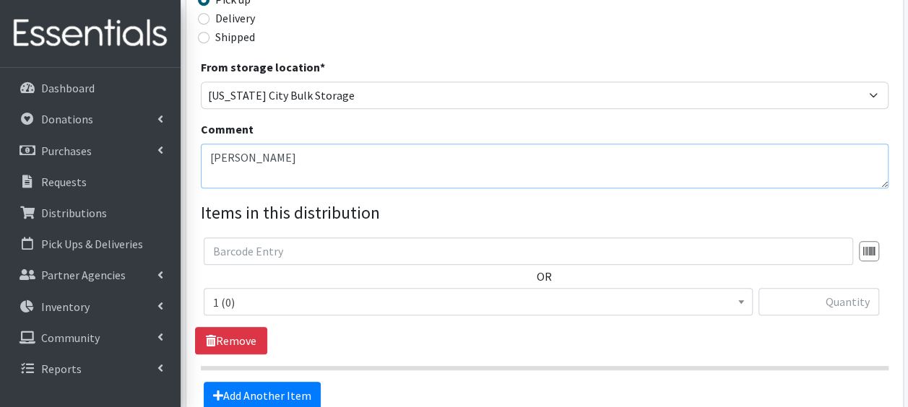
scroll to position [390, 0]
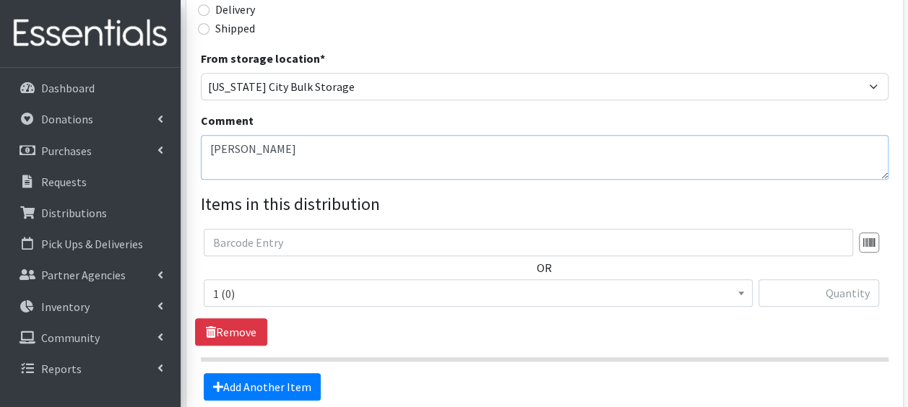
type textarea "Wenzel, Brianna Cribette"
click at [742, 292] on b at bounding box center [741, 294] width 6 height 4
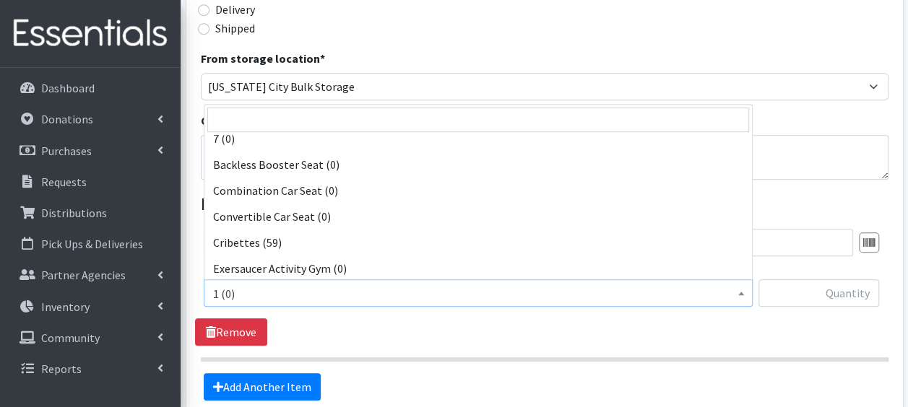
scroll to position [298, 0]
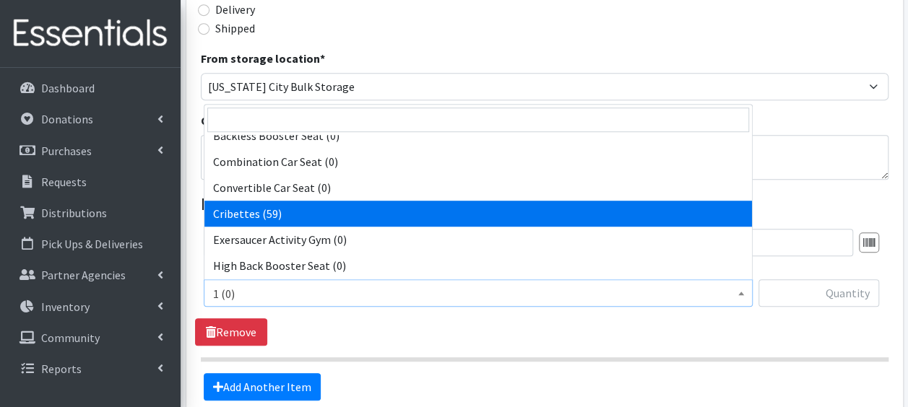
select select "14362"
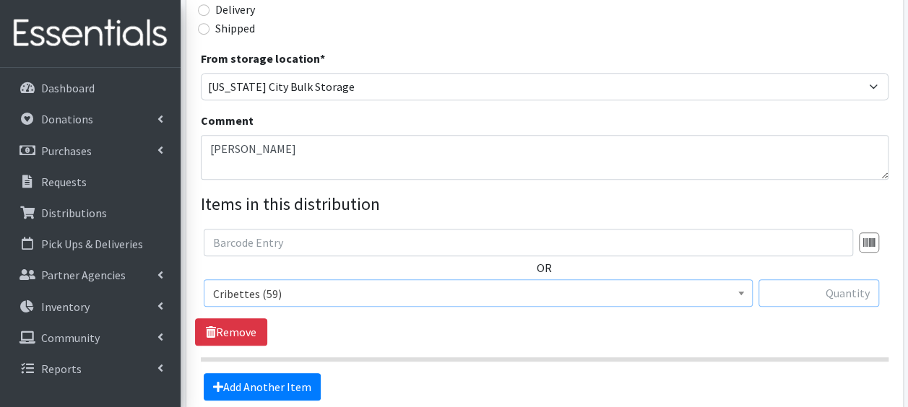
click at [849, 297] on input "text" at bounding box center [818, 292] width 121 height 27
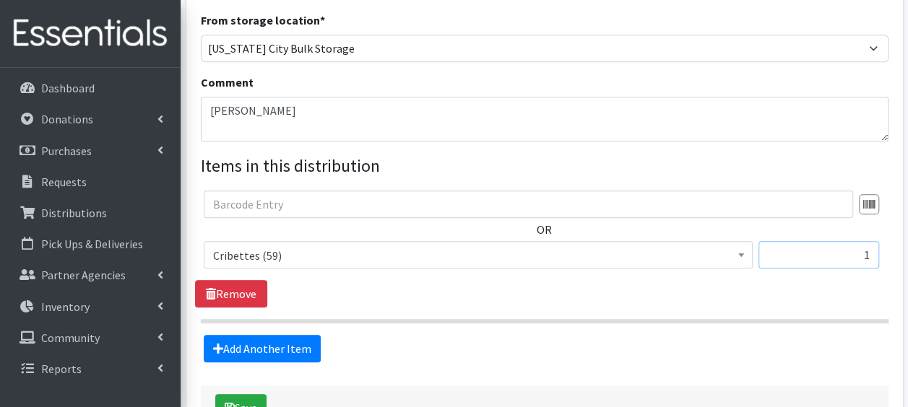
scroll to position [529, 0]
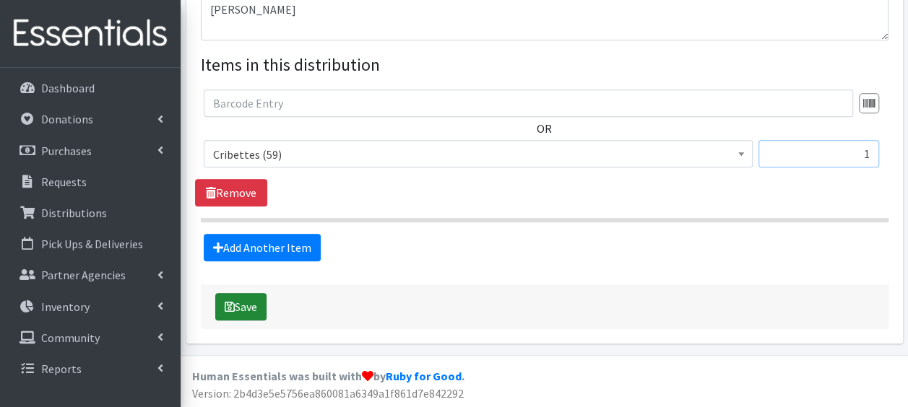
type input "1"
drag, startPoint x: 231, startPoint y: 308, endPoint x: 245, endPoint y: 308, distance: 13.7
click at [238, 308] on button "Save" at bounding box center [240, 306] width 51 height 27
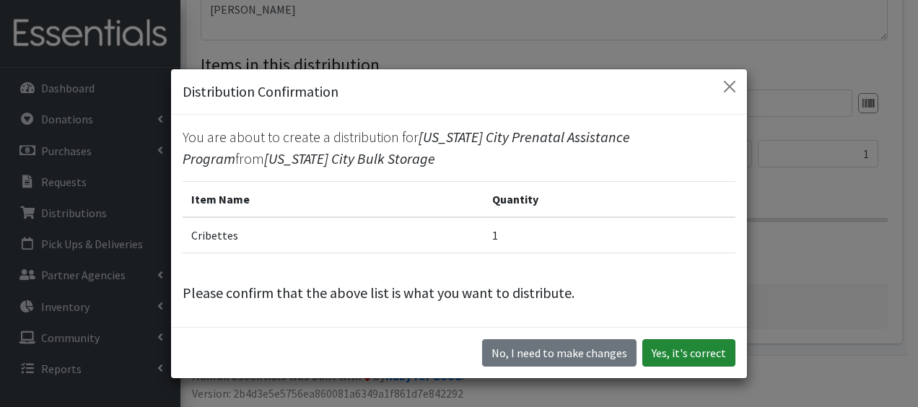
click at [726, 360] on button "Yes, it's correct" at bounding box center [689, 352] width 93 height 27
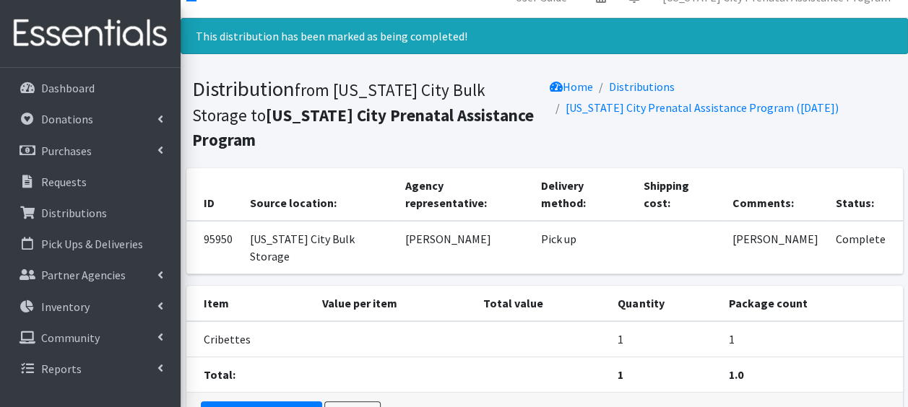
scroll to position [92, 0]
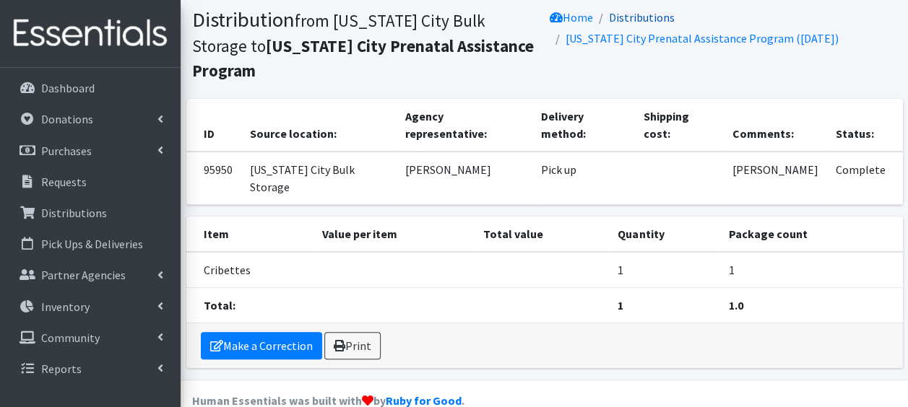
click at [640, 17] on link "Distributions" at bounding box center [642, 17] width 66 height 14
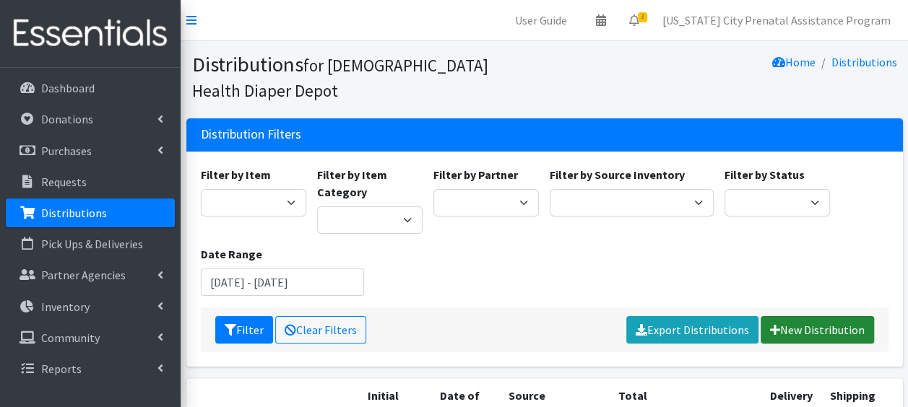
click at [817, 328] on link "New Distribution" at bounding box center [816, 329] width 113 height 27
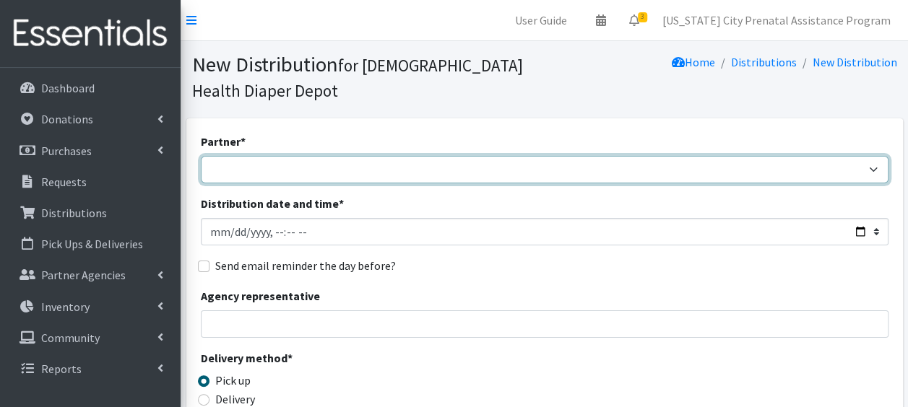
click at [280, 169] on select "ANEW Minitries Crown Point Prenatal Assistance [PERSON_NAME] Prenatal Assistanc…" at bounding box center [544, 169] width 687 height 27
select select "2547"
click at [201, 156] on select "ANEW Minitries Crown Point Prenatal Assistance [PERSON_NAME] Prenatal Assistanc…" at bounding box center [544, 169] width 687 height 27
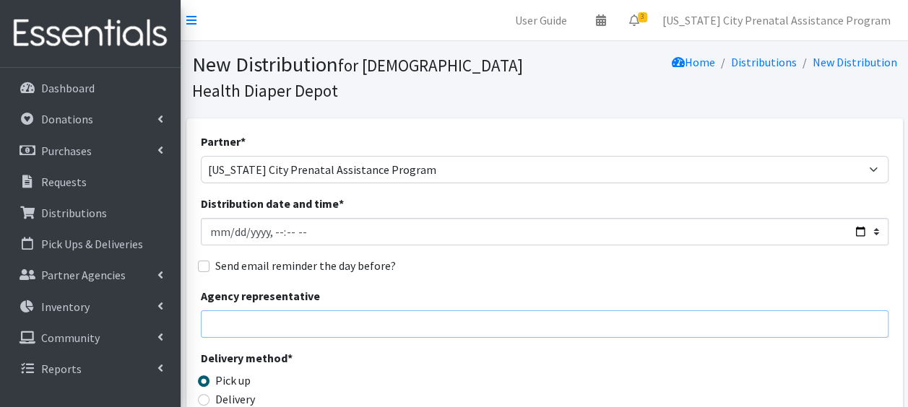
click at [235, 322] on input "Agency representative" at bounding box center [544, 323] width 687 height 27
type input "[PERSON_NAME]/[PERSON_NAME]"
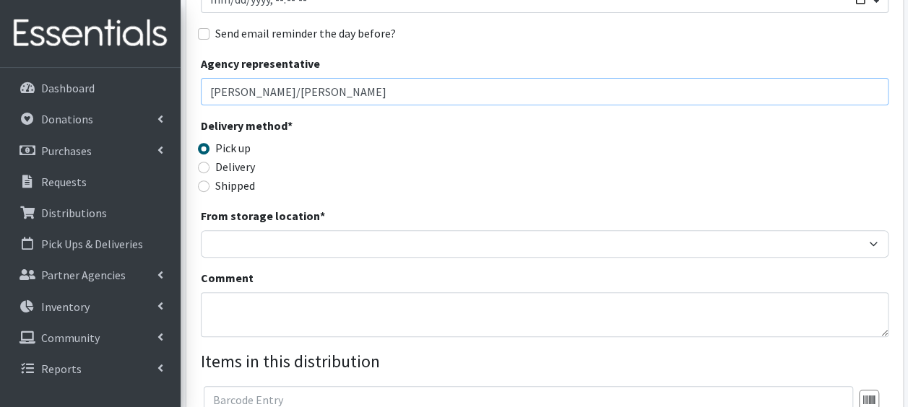
scroll to position [238, 0]
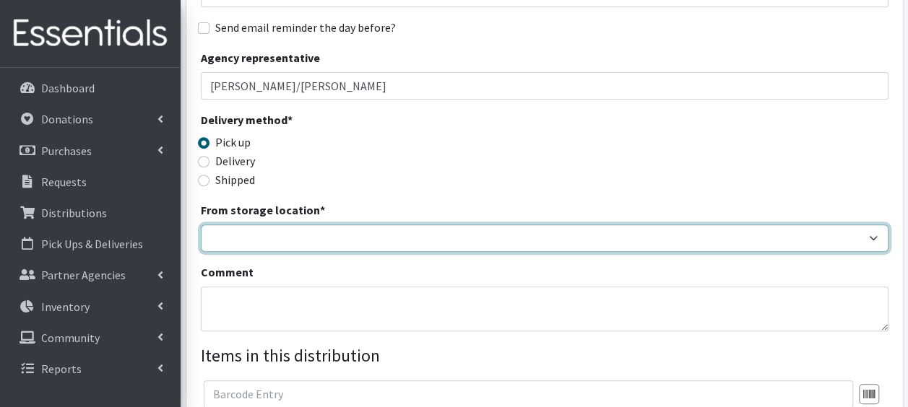
click at [383, 236] on select "Crown Point Bulk Storage Crown Point Prenatal Assistance Program Grant Car Seat…" at bounding box center [544, 238] width 687 height 27
select select "441"
click at [201, 225] on select "Crown Point Bulk Storage Crown Point Prenatal Assistance Program Grant Car Seat…" at bounding box center [544, 238] width 687 height 27
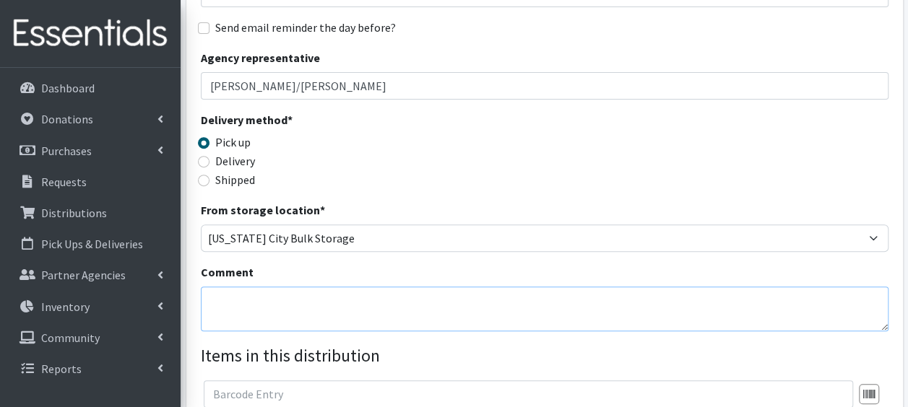
click at [227, 300] on textarea "Comment" at bounding box center [544, 309] width 687 height 45
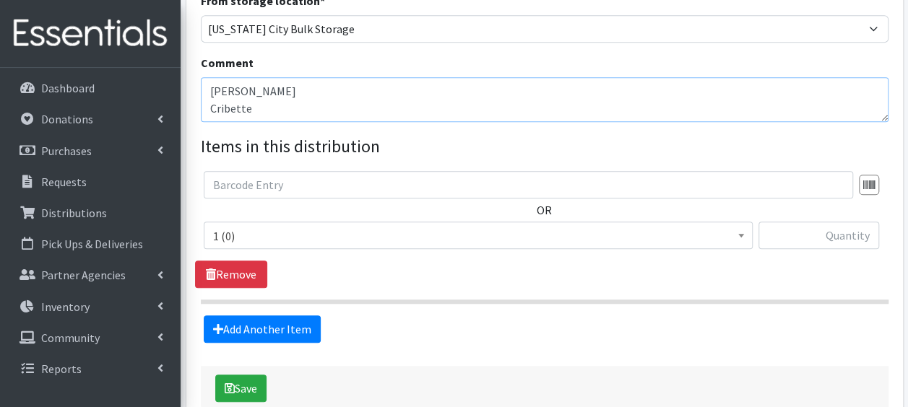
scroll to position [453, 0]
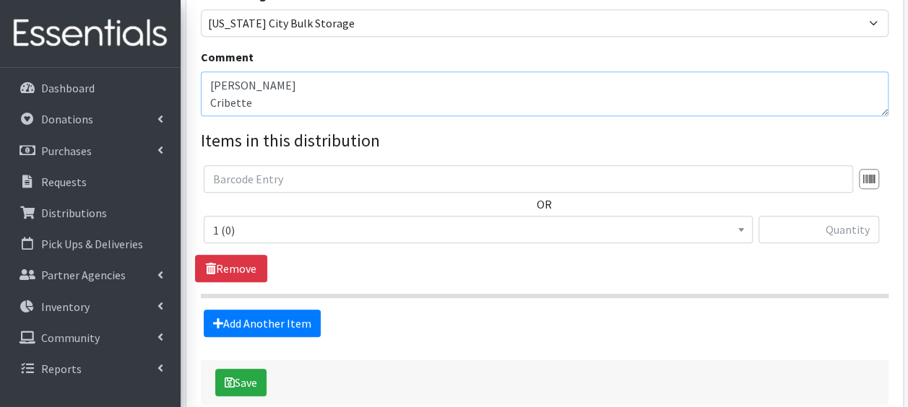
type textarea "[PERSON_NAME] Cribette"
click at [738, 233] on span at bounding box center [741, 228] width 14 height 22
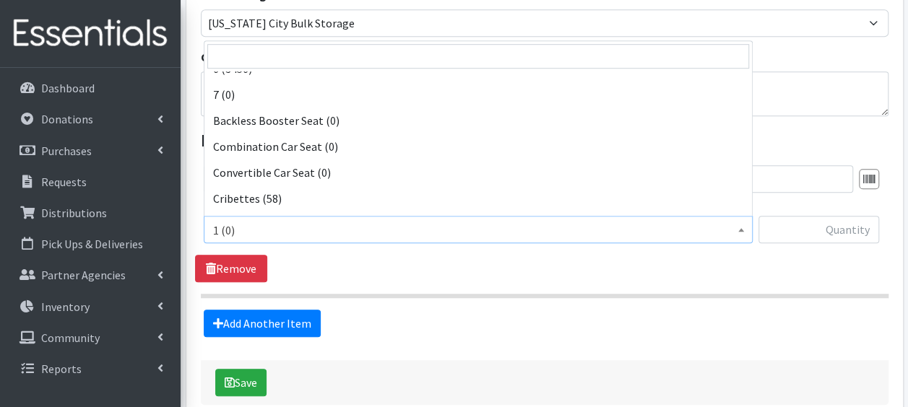
scroll to position [279, 0]
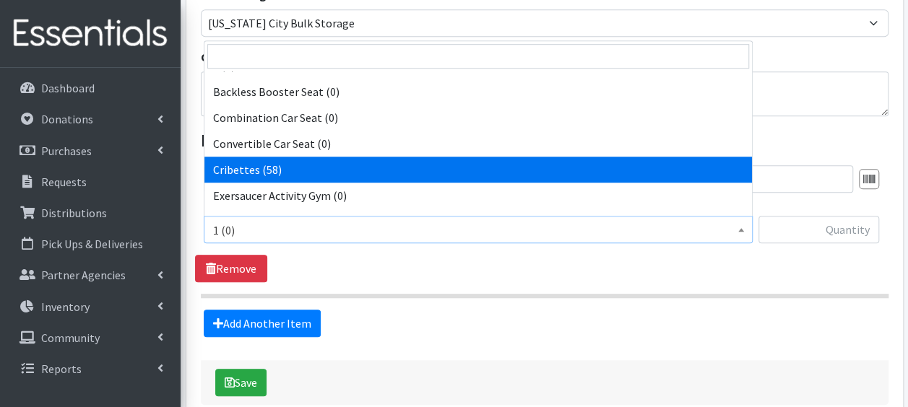
select select "14362"
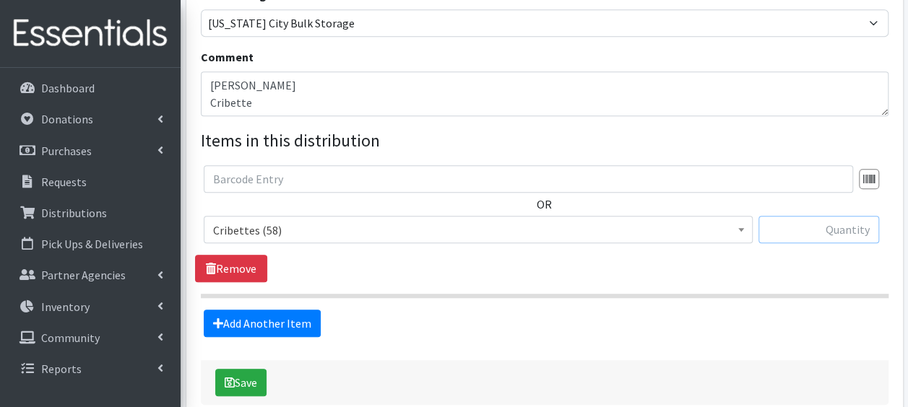
click at [799, 231] on input "text" at bounding box center [818, 229] width 121 height 27
type input "1"
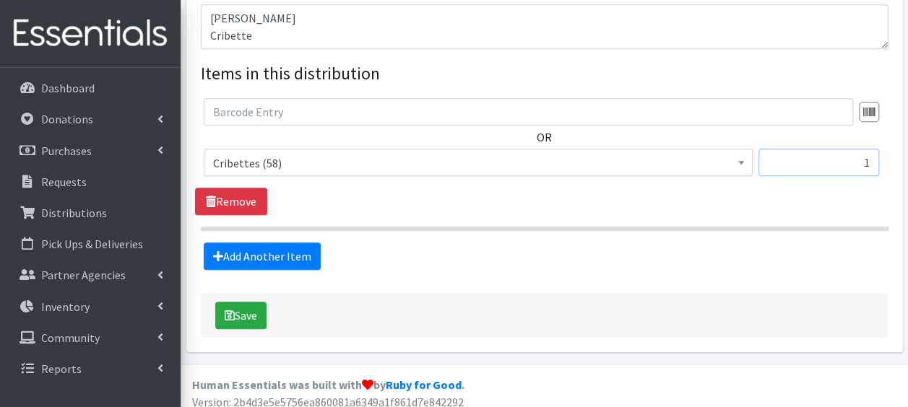
scroll to position [529, 0]
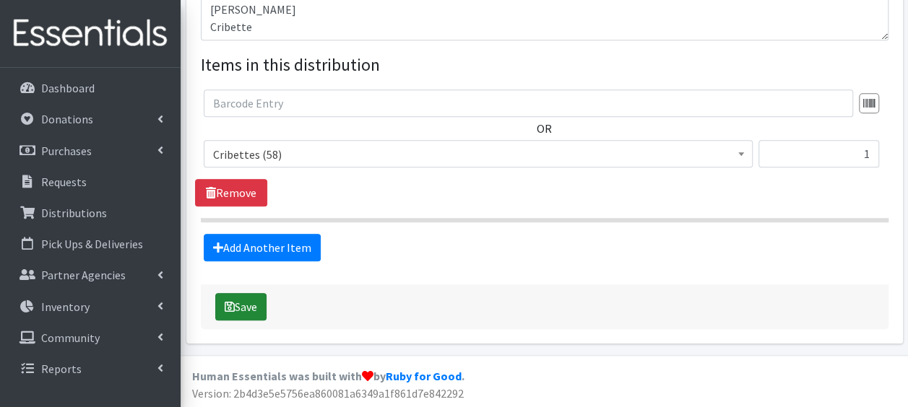
click at [235, 303] on button "Save" at bounding box center [240, 306] width 51 height 27
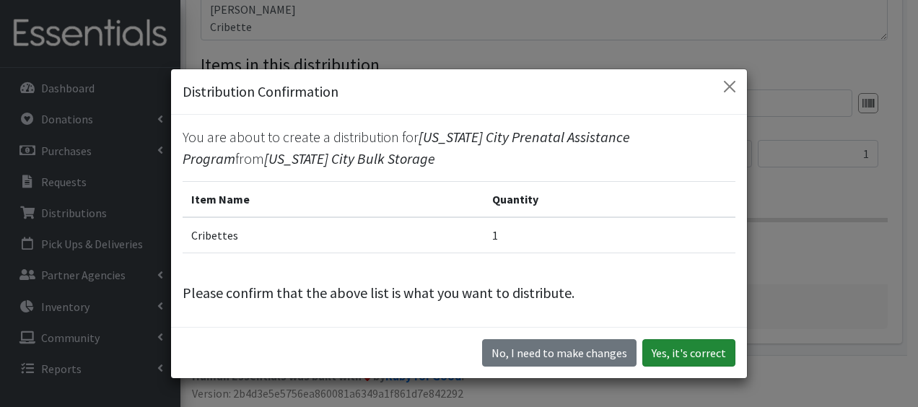
click at [710, 352] on button "Yes, it's correct" at bounding box center [689, 352] width 93 height 27
